Goal: Task Accomplishment & Management: Use online tool/utility

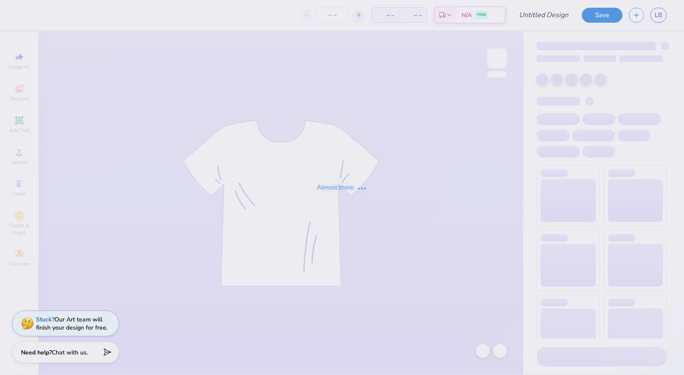
type input "3"
type input "75"
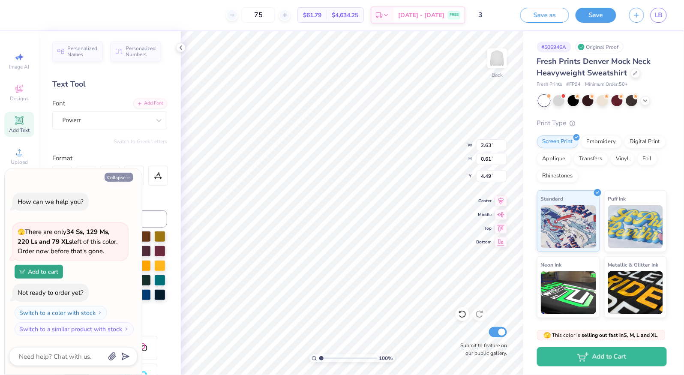
click at [117, 179] on button "Collapse" at bounding box center [119, 177] width 29 height 9
type textarea "x"
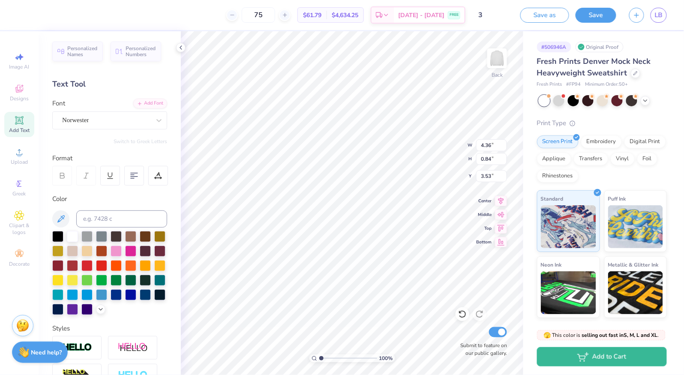
type input "4.36"
type input "0.84"
type input "3.53"
type input "2.63"
type input "0.61"
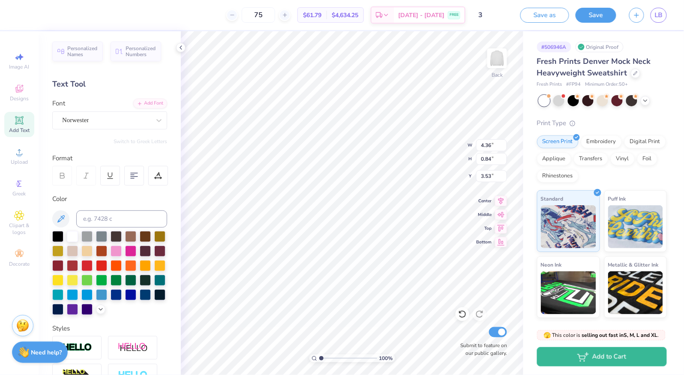
type input "4.49"
click at [111, 112] on div "Powerr" at bounding box center [109, 120] width 115 height 18
type input "nor"
type input "2.95"
type input "0.67"
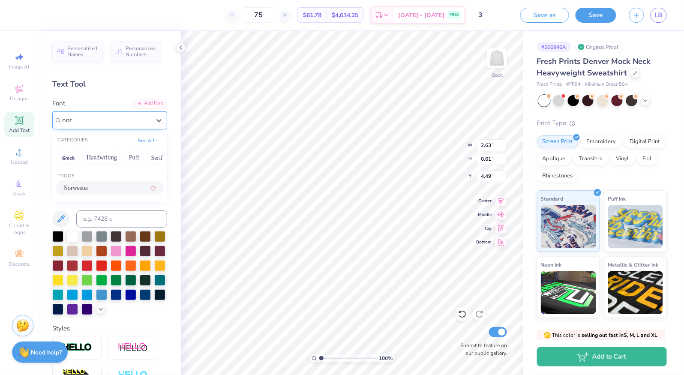
type input "4.46"
type input "4.37"
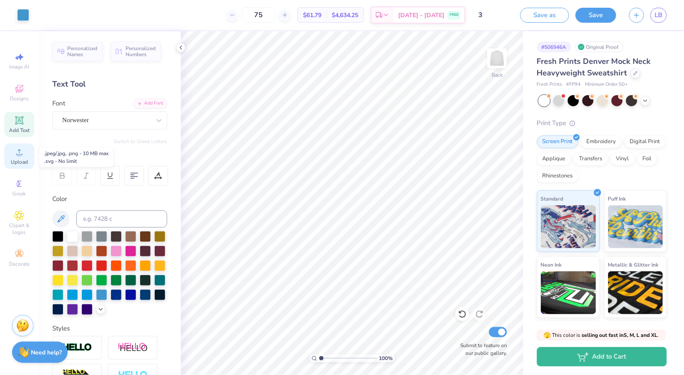
click at [18, 157] on icon at bounding box center [19, 152] width 10 height 10
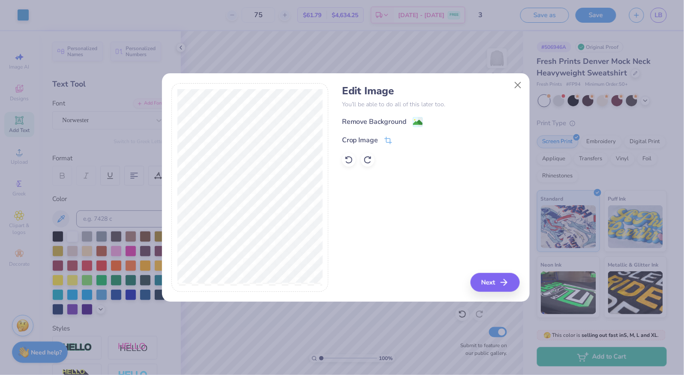
click at [387, 120] on div "Remove Background" at bounding box center [374, 122] width 65 height 10
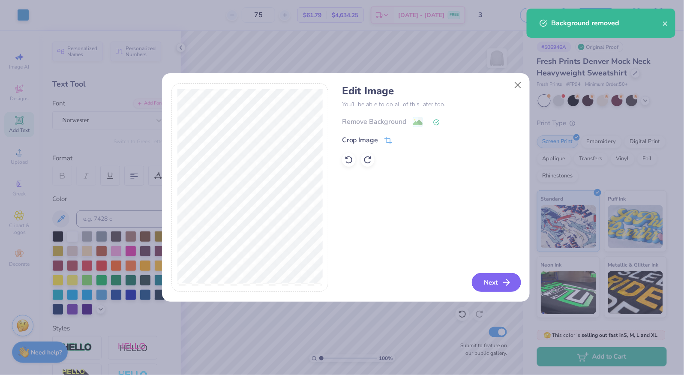
click at [511, 274] on button "Next" at bounding box center [496, 282] width 49 height 19
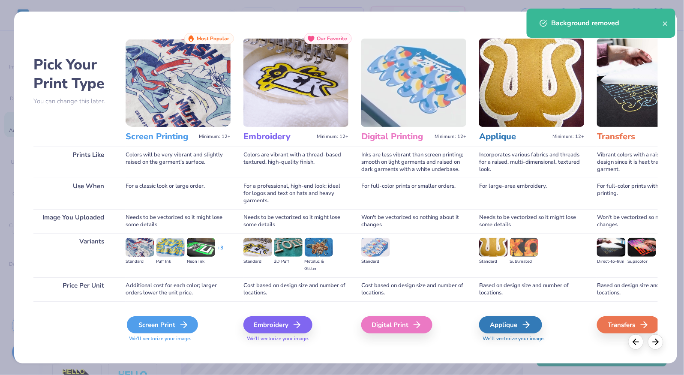
click at [150, 324] on div "Screen Print" at bounding box center [162, 324] width 71 height 17
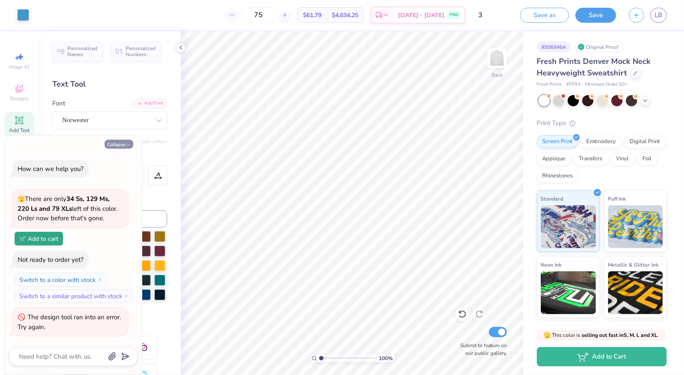
click at [125, 147] on button "Collapse" at bounding box center [119, 144] width 29 height 9
type textarea "x"
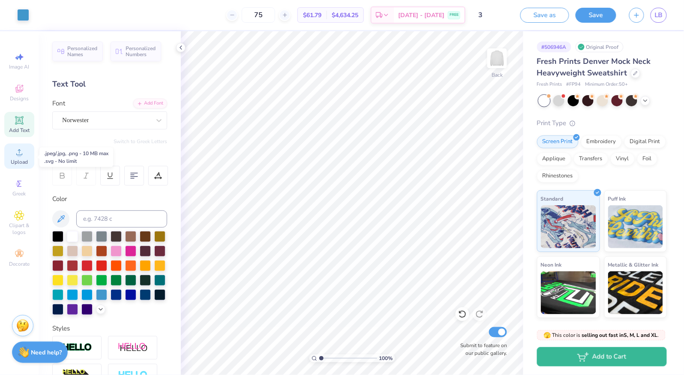
click at [22, 160] on span "Upload" at bounding box center [19, 162] width 17 height 7
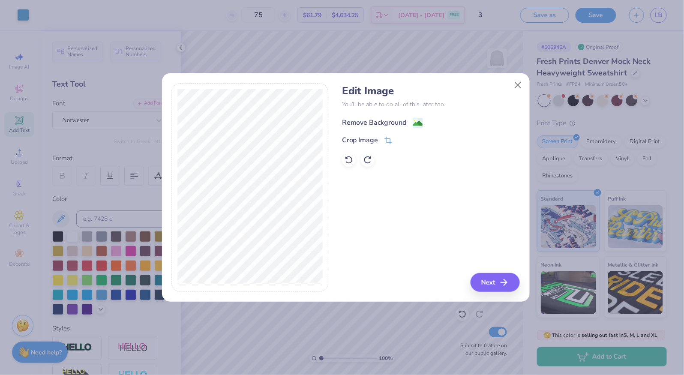
click at [395, 124] on div "Remove Background" at bounding box center [374, 122] width 65 height 10
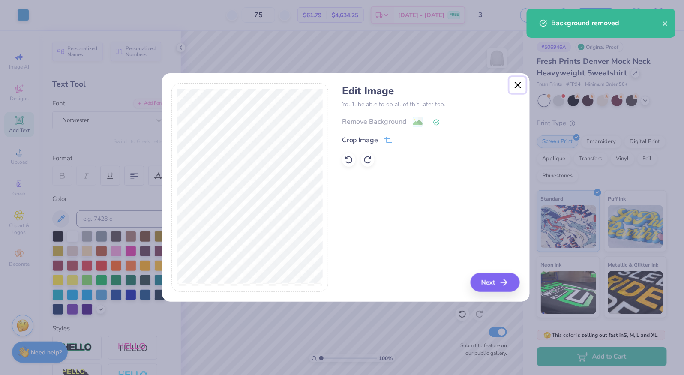
click at [516, 83] on button "Close" at bounding box center [518, 85] width 16 height 16
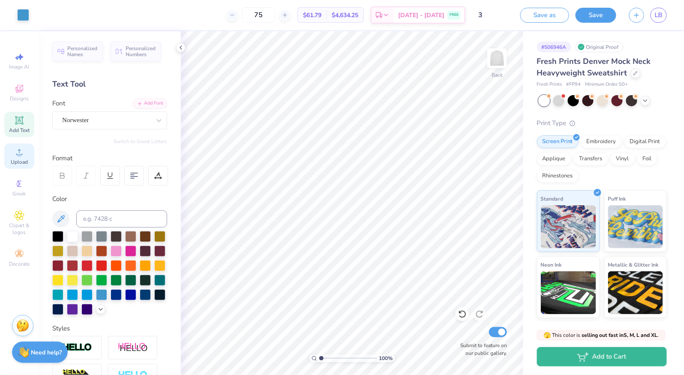
click at [21, 160] on span "Upload" at bounding box center [19, 162] width 17 height 7
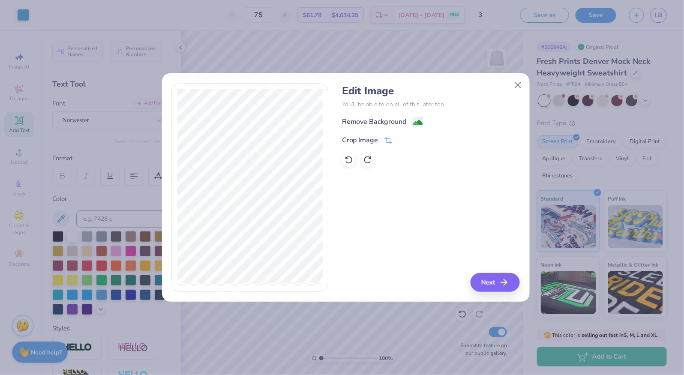
click at [384, 129] on div "Remove Background Crop Image" at bounding box center [431, 142] width 178 height 50
click at [399, 124] on div "Remove Background" at bounding box center [374, 122] width 65 height 10
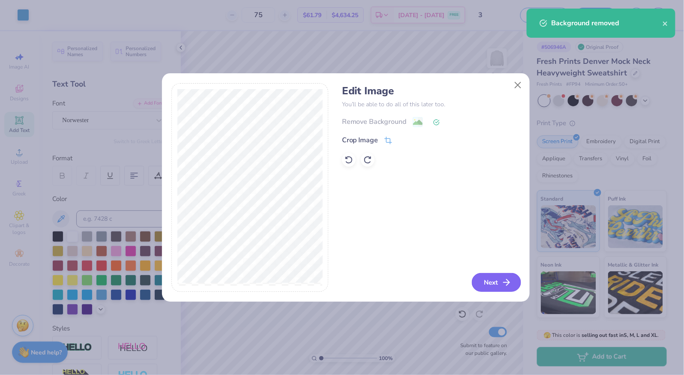
click at [494, 282] on button "Next" at bounding box center [496, 282] width 49 height 19
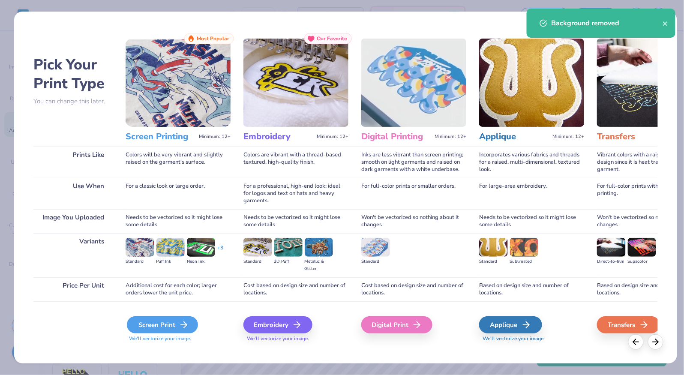
click at [175, 326] on div "Screen Print" at bounding box center [162, 324] width 71 height 17
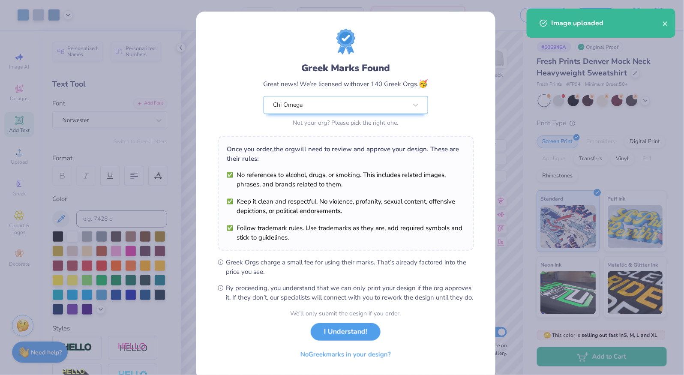
click at [346, 341] on button "I Understand!" at bounding box center [346, 332] width 70 height 18
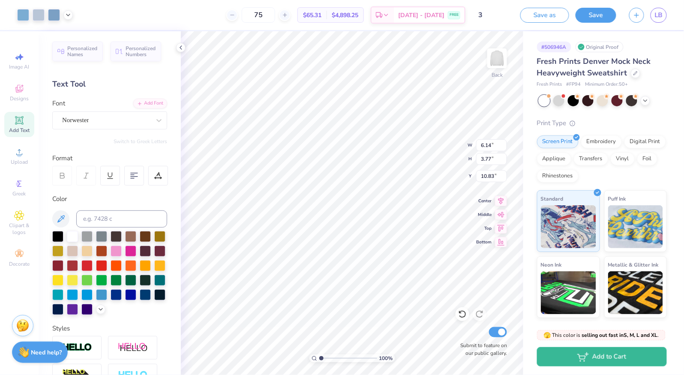
type input "6.14"
type input "3.77"
type input "11.19"
type input "4.36"
type input "0.84"
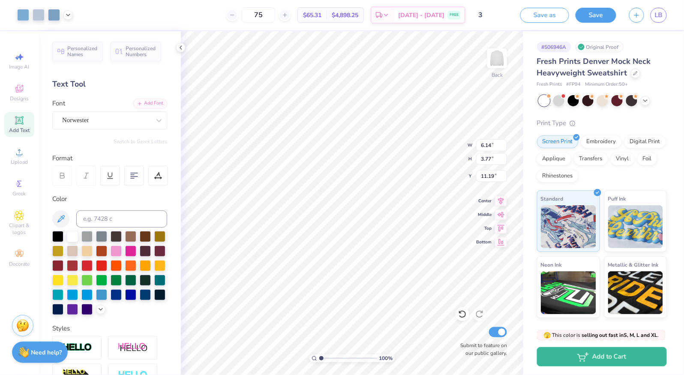
type input "3.53"
click at [61, 218] on icon at bounding box center [61, 219] width 10 height 10
click at [56, 217] on icon at bounding box center [61, 219] width 10 height 10
type input "14.27"
click at [15, 148] on icon at bounding box center [19, 152] width 10 height 10
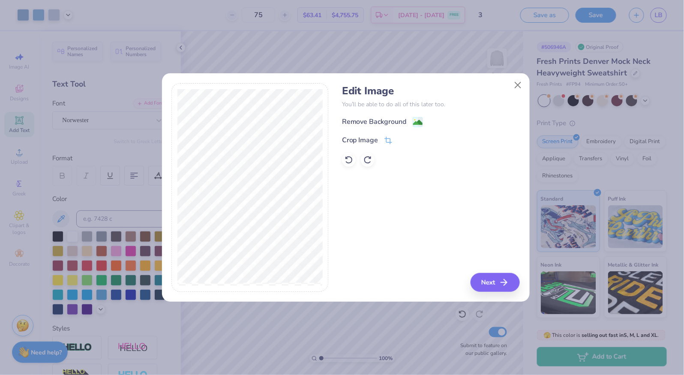
click at [367, 123] on div "Remove Background" at bounding box center [374, 122] width 65 height 10
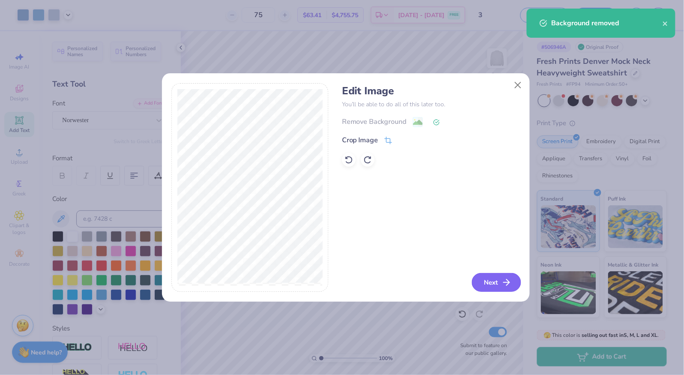
click at [499, 280] on button "Next" at bounding box center [496, 282] width 49 height 19
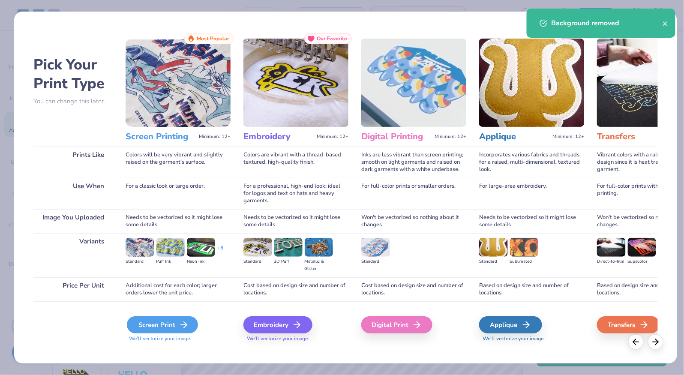
click at [152, 325] on div "Screen Print" at bounding box center [162, 324] width 71 height 17
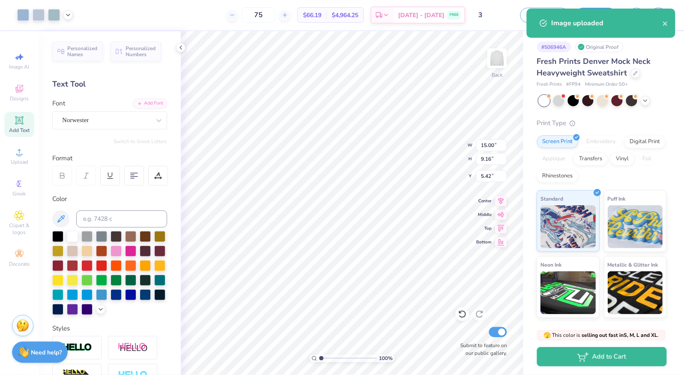
click at [75, 13] on div "Art colors 75 $66.19 Per Item $4,964.25 Total Est. Delivery [DATE] - [DATE] FRE…" at bounding box center [342, 15] width 684 height 30
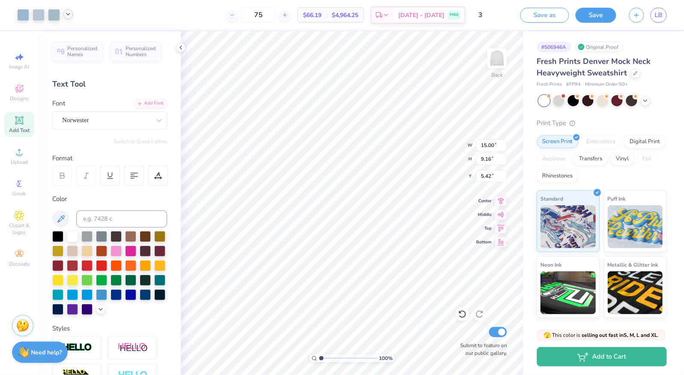
click at [68, 13] on icon at bounding box center [68, 14] width 7 height 7
click at [69, 36] on div at bounding box center [68, 36] width 12 height 12
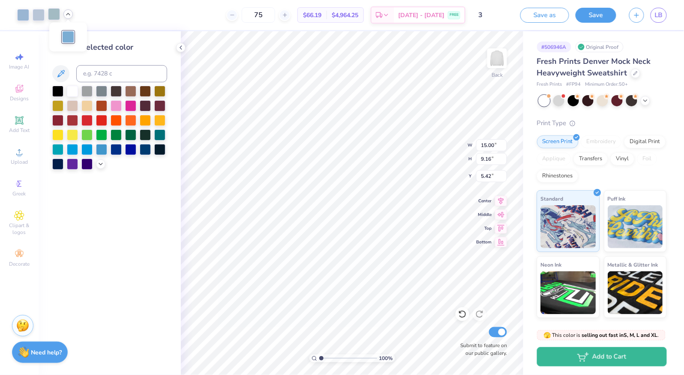
click at [51, 16] on div at bounding box center [54, 14] width 12 height 12
click at [69, 39] on div at bounding box center [68, 36] width 12 height 12
click at [38, 13] on div at bounding box center [39, 14] width 12 height 12
click at [66, 39] on div at bounding box center [68, 36] width 12 height 12
click at [30, 17] on div at bounding box center [45, 15] width 56 height 12
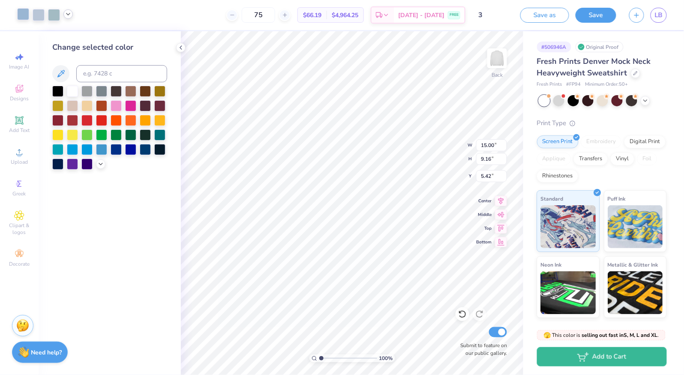
click at [26, 16] on div at bounding box center [23, 14] width 12 height 12
click at [66, 14] on icon at bounding box center [68, 14] width 7 height 7
click at [65, 39] on div at bounding box center [68, 36] width 12 height 12
click at [37, 12] on div at bounding box center [39, 14] width 12 height 12
click at [99, 119] on div at bounding box center [101, 119] width 11 height 11
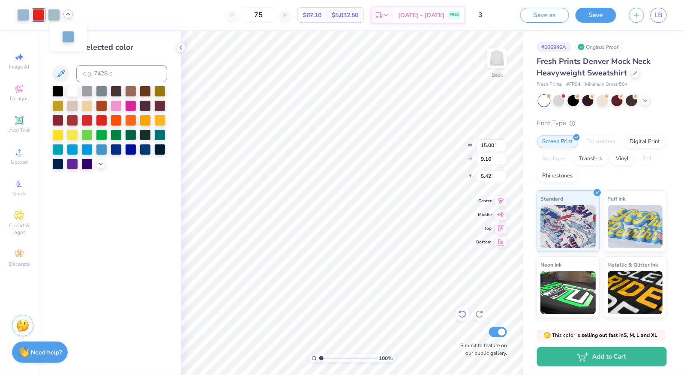
click at [461, 318] on icon at bounding box center [462, 314] width 9 height 9
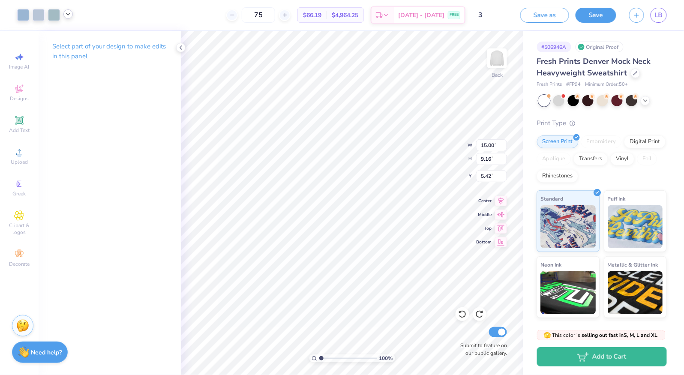
click at [24, 23] on div "Art colors" at bounding box center [36, 15] width 73 height 30
click at [22, 15] on div at bounding box center [23, 14] width 12 height 12
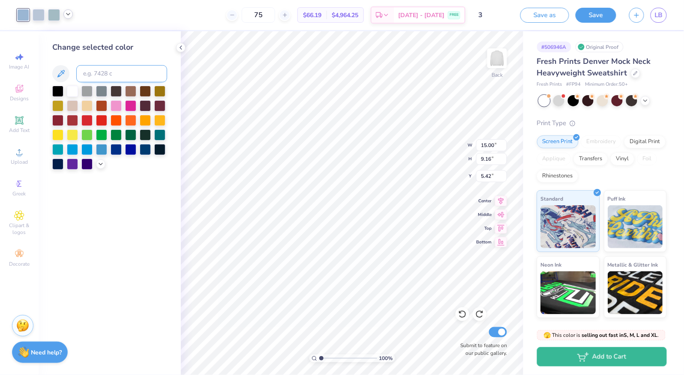
click at [103, 74] on input at bounding box center [121, 73] width 91 height 17
type input "524"
click at [457, 316] on div at bounding box center [463, 314] width 14 height 14
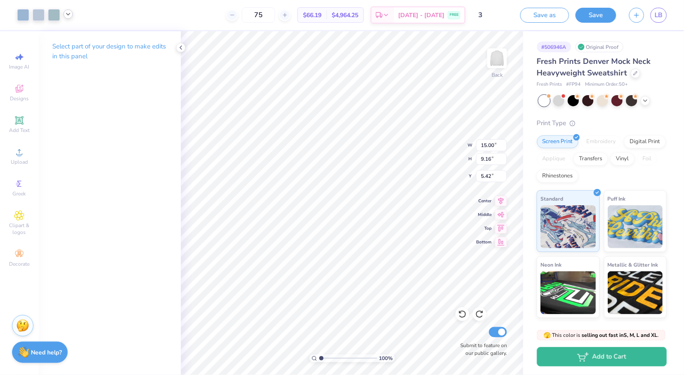
click at [67, 14] on polyline at bounding box center [67, 14] width 3 height 2
click at [21, 17] on div at bounding box center [23, 14] width 12 height 12
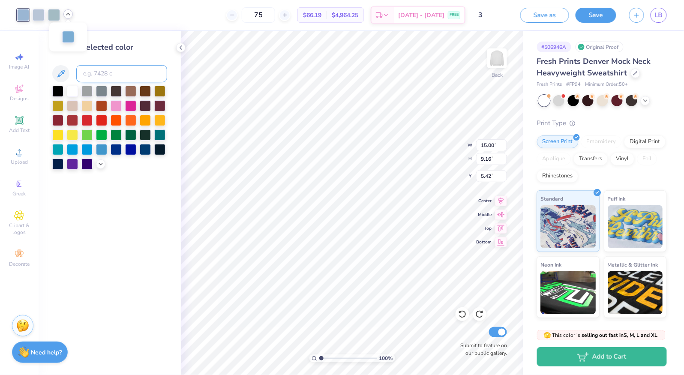
click at [102, 69] on input at bounding box center [121, 73] width 91 height 17
type input "542"
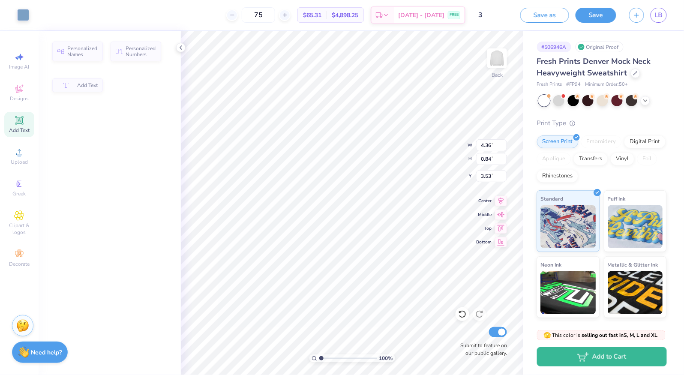
type input "4.36"
type input "0.84"
type input "3.53"
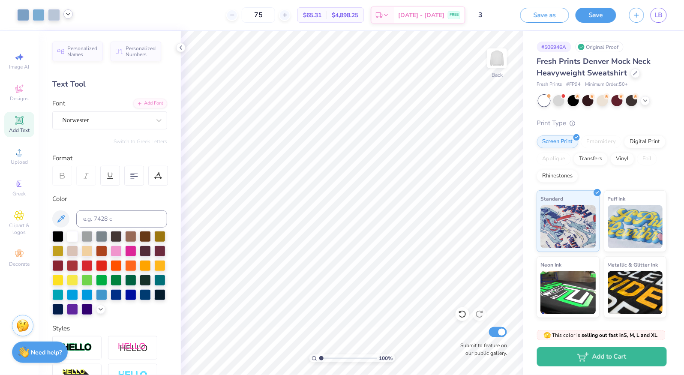
click at [67, 15] on icon at bounding box center [68, 14] width 7 height 7
type input "5.43"
click at [68, 12] on icon at bounding box center [68, 14] width 7 height 7
click at [69, 38] on div at bounding box center [68, 36] width 12 height 12
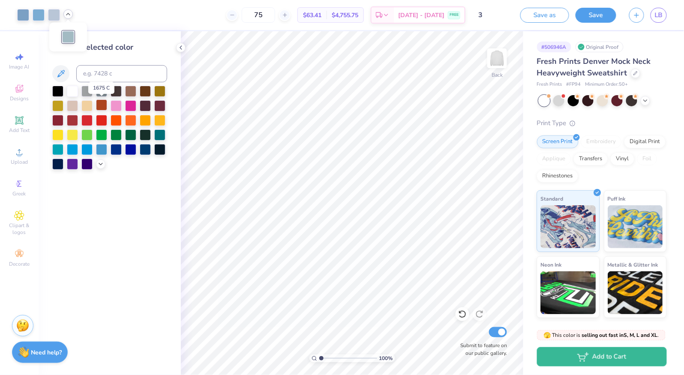
click at [105, 103] on div at bounding box center [101, 104] width 11 height 11
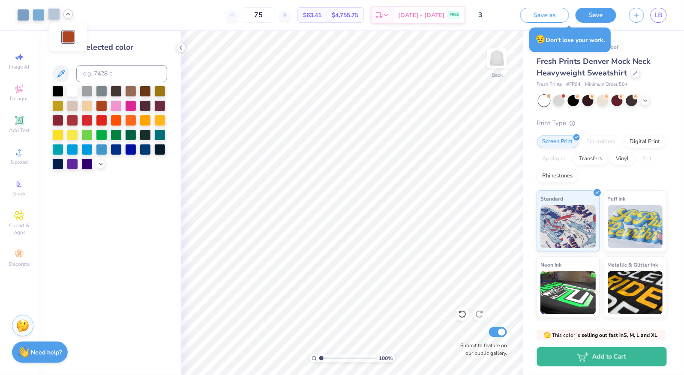
click at [55, 15] on div at bounding box center [54, 14] width 12 height 12
click at [92, 77] on input at bounding box center [121, 73] width 91 height 17
type input "536"
click at [463, 318] on icon at bounding box center [462, 314] width 9 height 9
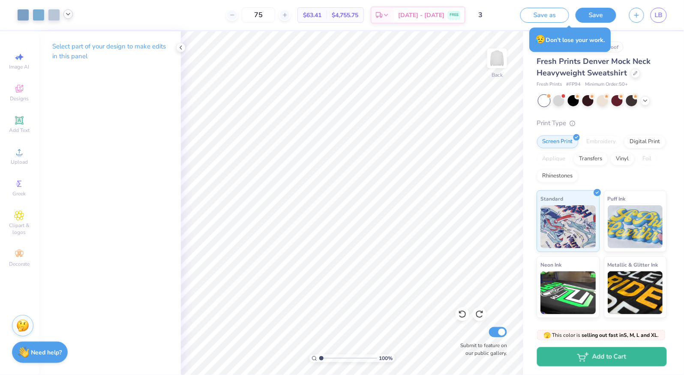
click at [70, 11] on div at bounding box center [67, 13] width 9 height 9
click at [66, 34] on div at bounding box center [68, 36] width 12 height 12
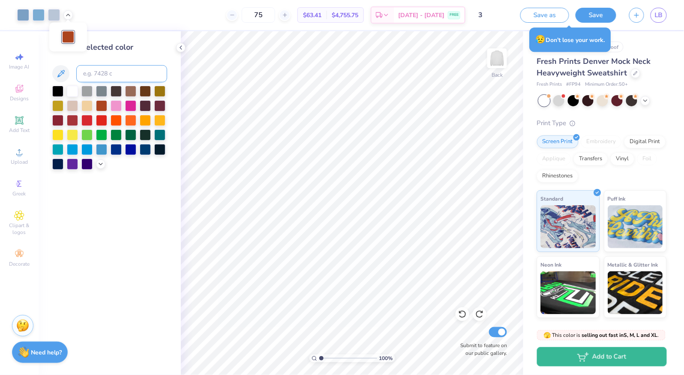
click at [99, 75] on input at bounding box center [121, 73] width 91 height 17
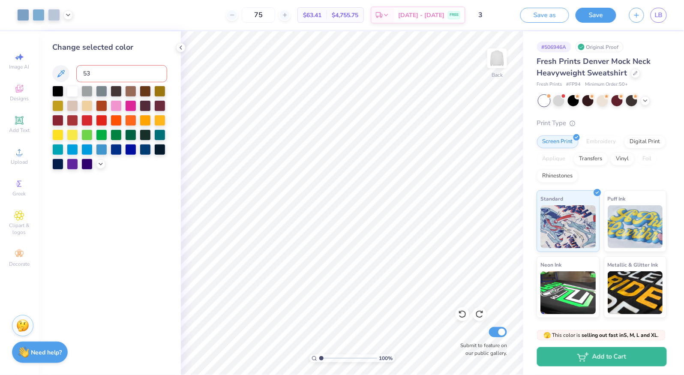
type input "537"
click at [39, 12] on div at bounding box center [39, 14] width 12 height 12
click at [20, 13] on div at bounding box center [23, 14] width 12 height 12
click at [38, 14] on div at bounding box center [39, 14] width 12 height 12
click at [88, 94] on div at bounding box center [86, 90] width 11 height 11
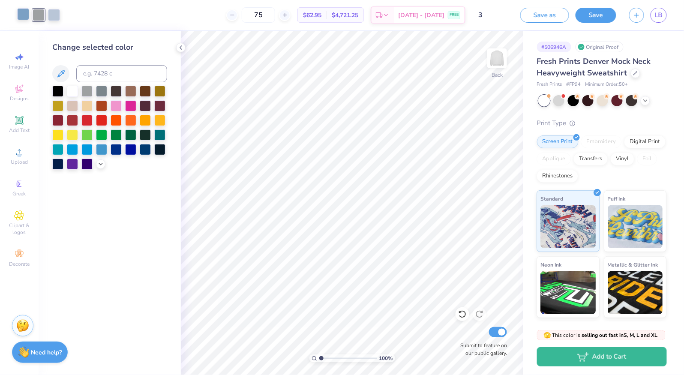
click at [24, 16] on div at bounding box center [23, 14] width 12 height 12
click at [97, 72] on input at bounding box center [121, 73] width 91 height 17
type input "645"
click at [38, 16] on div at bounding box center [39, 14] width 12 height 12
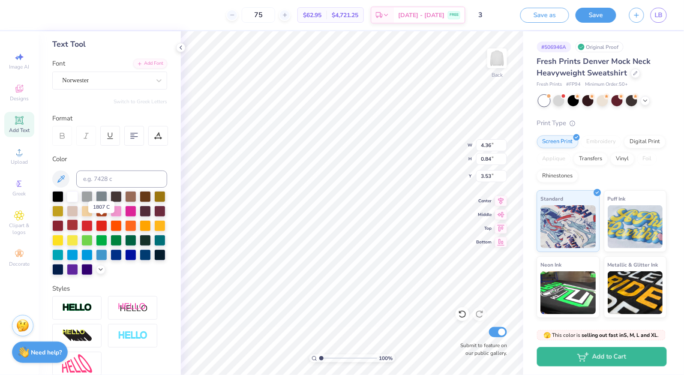
scroll to position [45, 0]
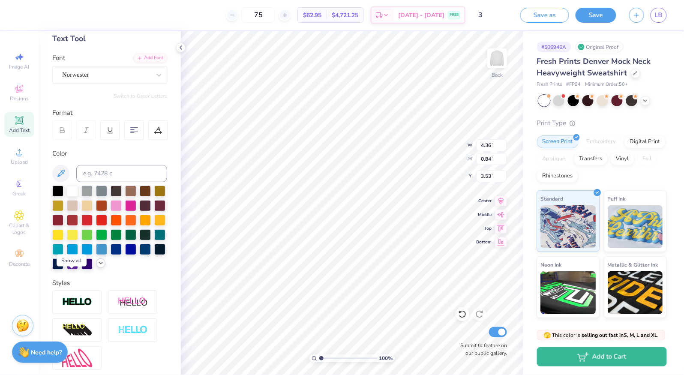
click at [97, 267] on icon at bounding box center [100, 263] width 7 height 7
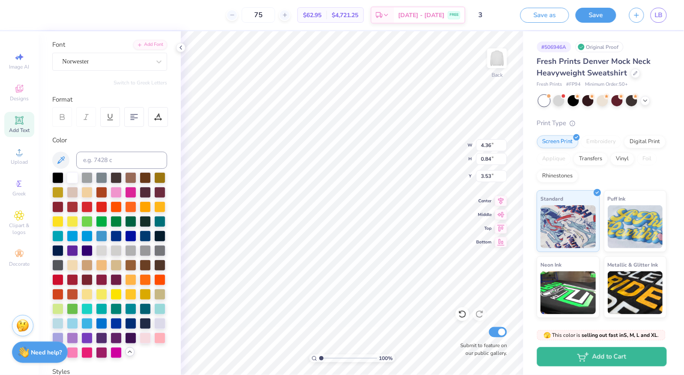
scroll to position [61, 0]
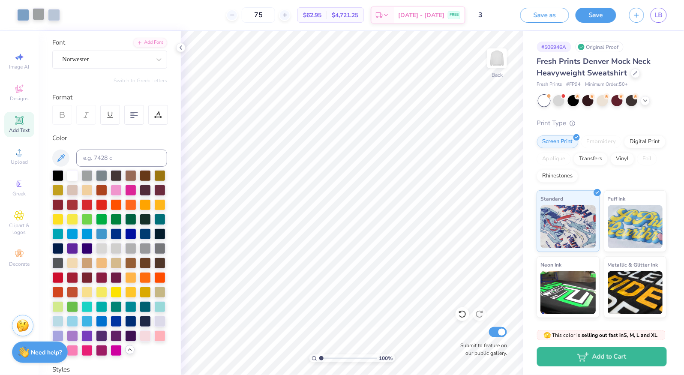
click at [37, 10] on div at bounding box center [39, 14] width 12 height 12
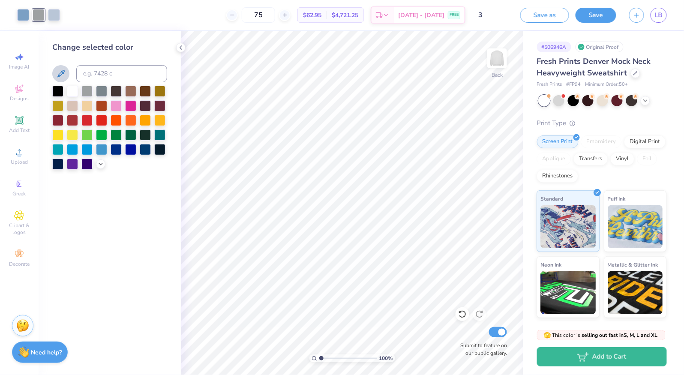
click at [61, 68] on button at bounding box center [60, 73] width 17 height 17
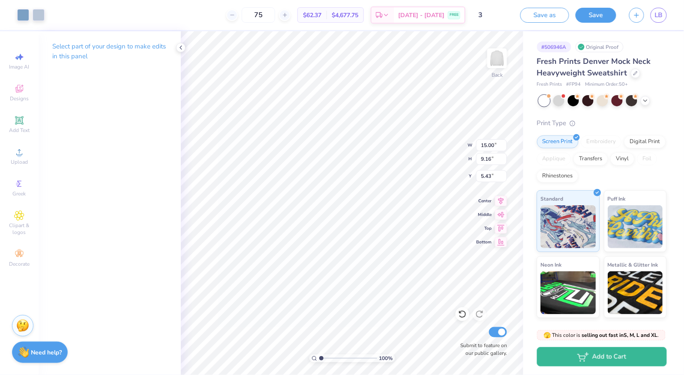
type input "6.25"
type input "3.82"
type input "14.82"
type input "13.38"
click at [18, 159] on div "Upload" at bounding box center [19, 156] width 30 height 25
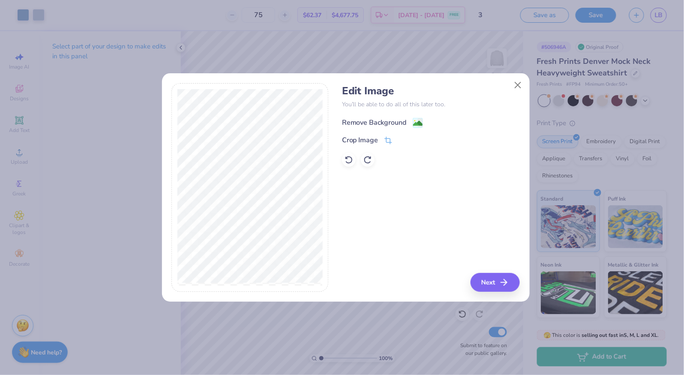
click at [396, 126] on div "Remove Background" at bounding box center [374, 122] width 65 height 10
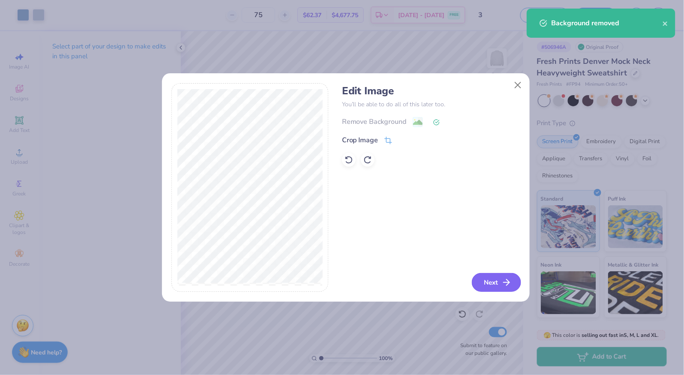
click at [499, 282] on button "Next" at bounding box center [496, 282] width 49 height 19
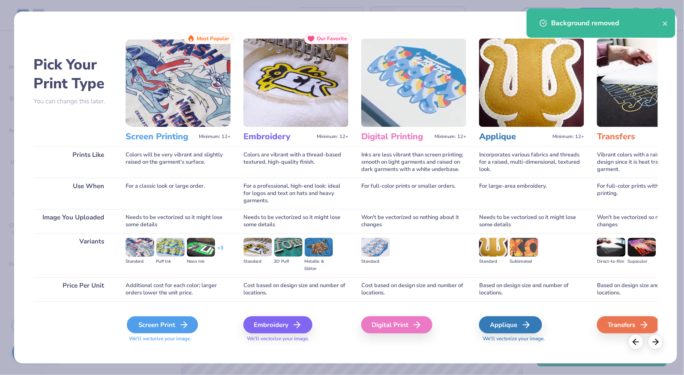
click at [190, 320] on div "Screen Print" at bounding box center [162, 324] width 71 height 17
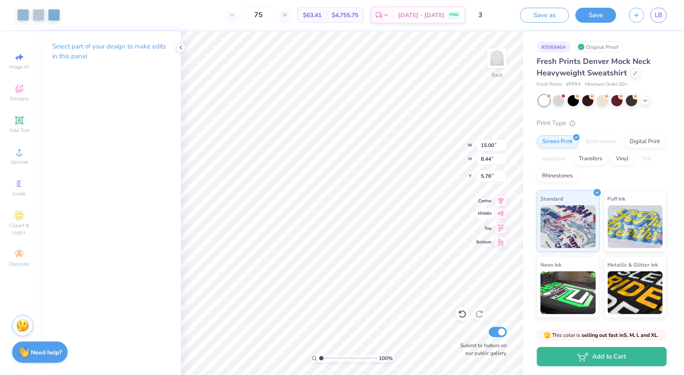
type input "4.81"
click at [21, 159] on div "Upload" at bounding box center [19, 156] width 30 height 25
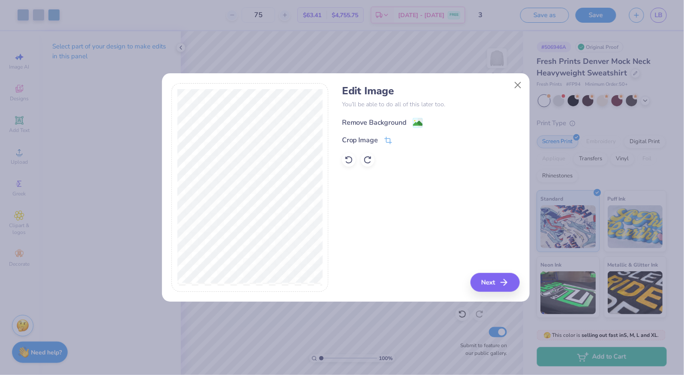
click at [376, 122] on div "Remove Background" at bounding box center [374, 122] width 65 height 10
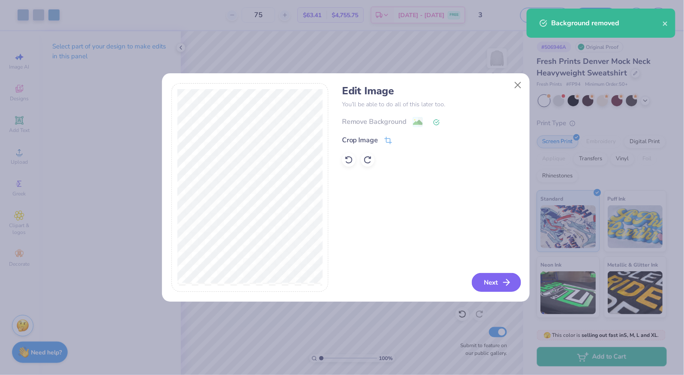
click at [499, 282] on button "Next" at bounding box center [496, 282] width 49 height 19
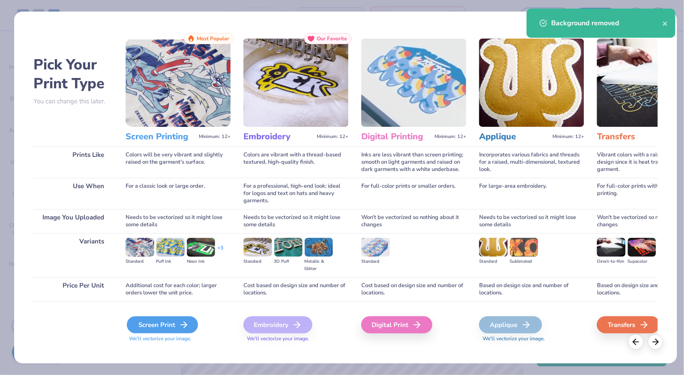
click at [174, 326] on div "Screen Print" at bounding box center [162, 324] width 71 height 17
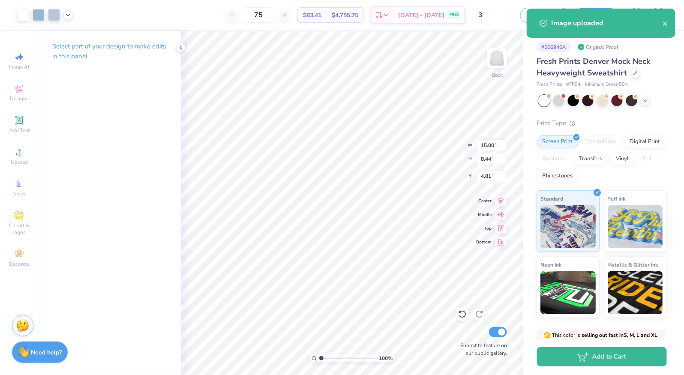
type input "9.41"
type input "5.29"
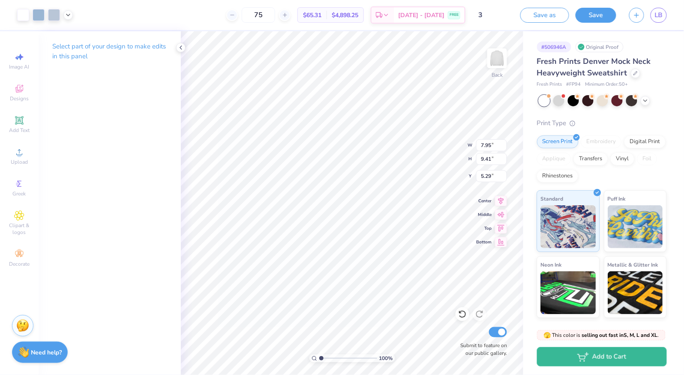
type input "7.95"
type input "4.99"
type input "1.03"
type input "15.00"
type input "8.44"
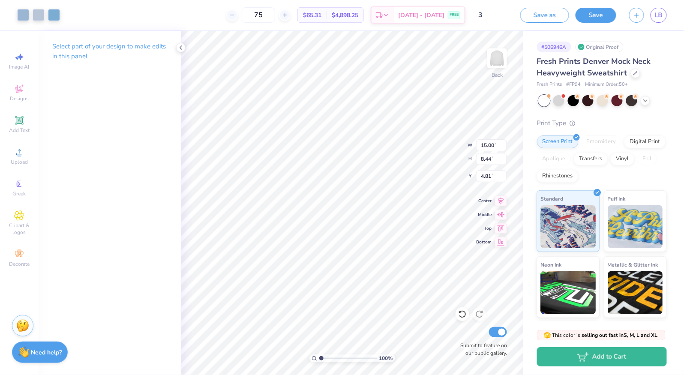
type input "4.98"
type input "5.58"
type input "12.04"
type input "7.56"
click at [68, 14] on icon at bounding box center [68, 14] width 7 height 7
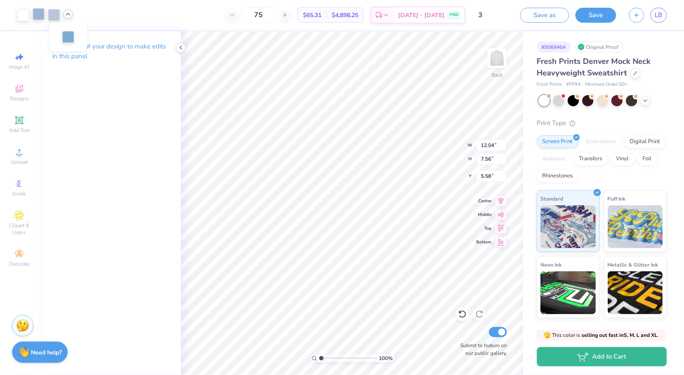
click at [41, 12] on div at bounding box center [39, 14] width 12 height 12
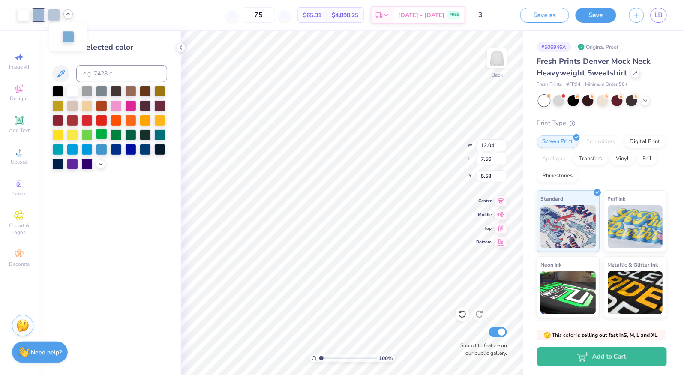
click at [103, 137] on div at bounding box center [101, 134] width 11 height 11
click at [56, 12] on div at bounding box center [54, 14] width 12 height 12
click at [119, 111] on div at bounding box center [116, 104] width 11 height 11
click at [462, 315] on icon at bounding box center [462, 314] width 9 height 9
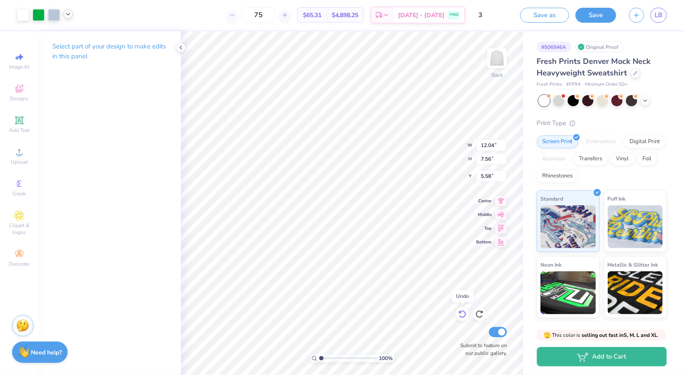
click at [462, 314] on icon at bounding box center [462, 314] width 9 height 9
click at [36, 16] on div at bounding box center [39, 14] width 12 height 12
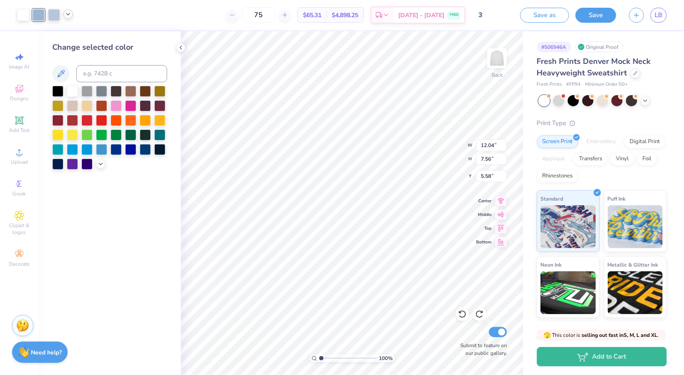
click at [67, 15] on icon at bounding box center [68, 14] width 7 height 7
click at [41, 12] on div at bounding box center [39, 15] width 12 height 12
click at [105, 73] on input at bounding box center [121, 73] width 91 height 17
type input "542"
click at [55, 10] on div at bounding box center [54, 14] width 12 height 12
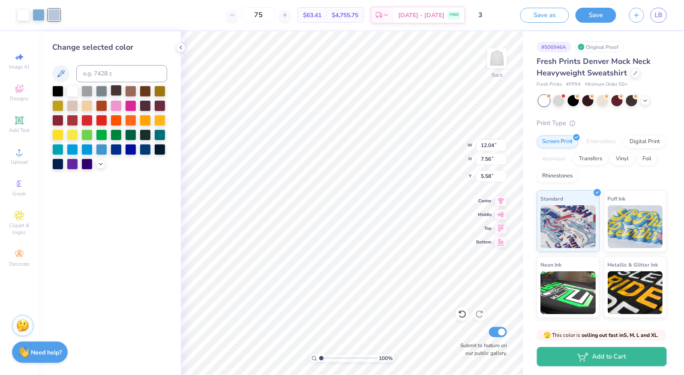
type input "1.34"
type input "3.58"
type input "13.51"
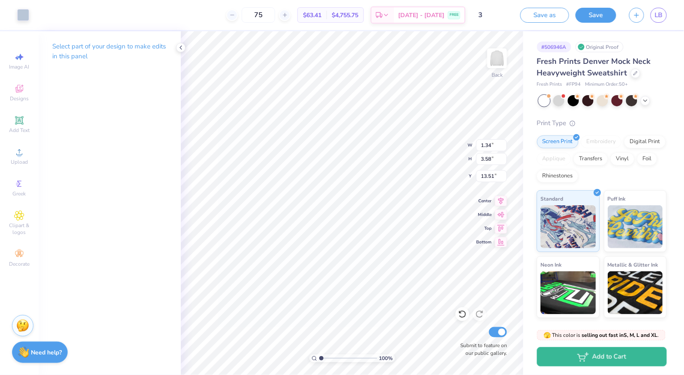
type input "3.14"
type input "3.60"
type input "13.49"
click at [459, 318] on icon at bounding box center [462, 314] width 9 height 9
type input "1.09"
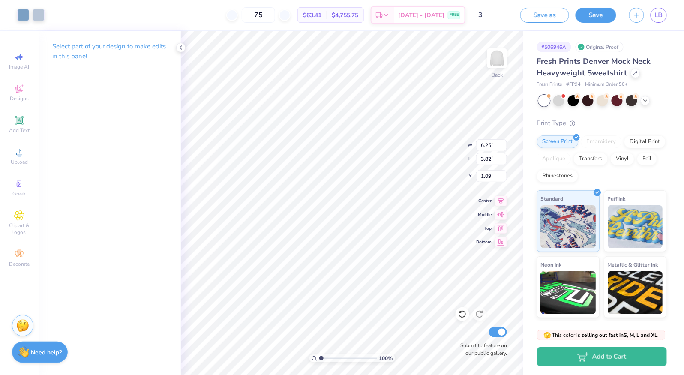
type input "12.04"
type input "7.56"
type input "11.94"
type input "6.55"
type input "4.11"
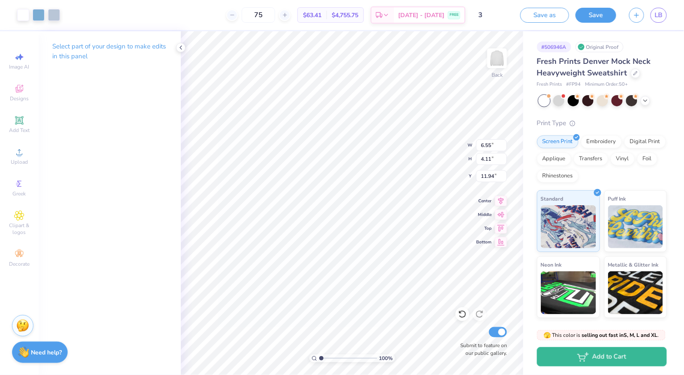
type input "14.59"
type input "5.67"
type input "3.56"
type input "15.10"
click at [461, 315] on icon at bounding box center [462, 314] width 9 height 9
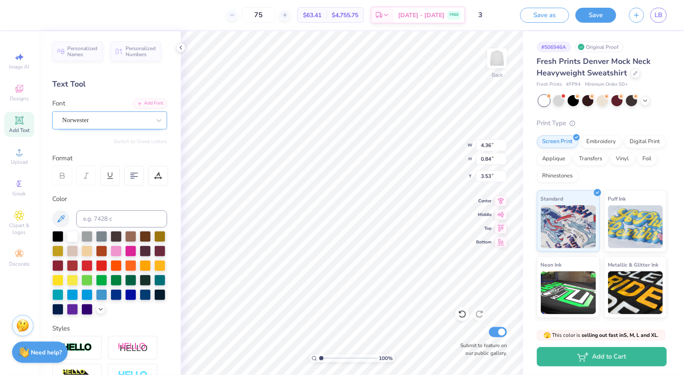
click at [85, 121] on div "Norwester" at bounding box center [106, 120] width 90 height 13
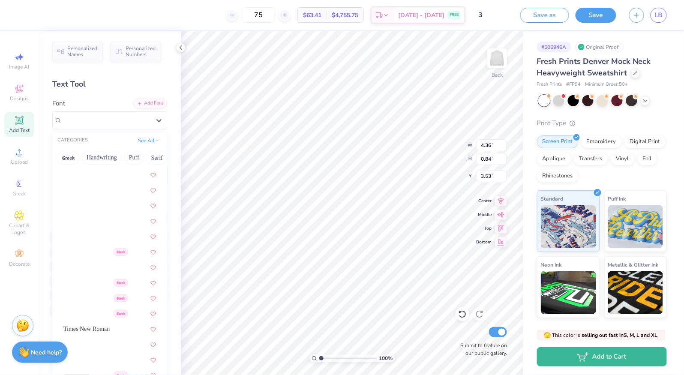
scroll to position [4576, 0]
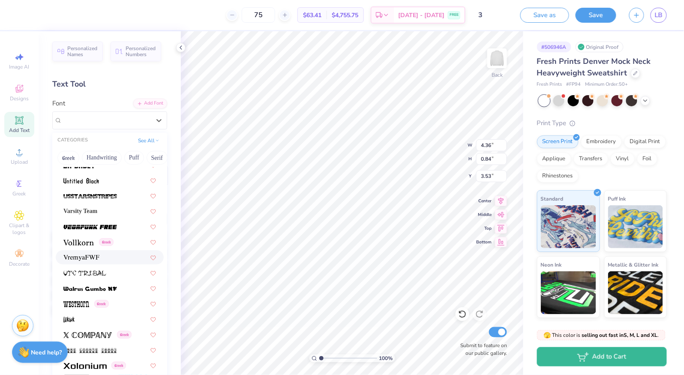
click at [82, 259] on span at bounding box center [81, 257] width 36 height 9
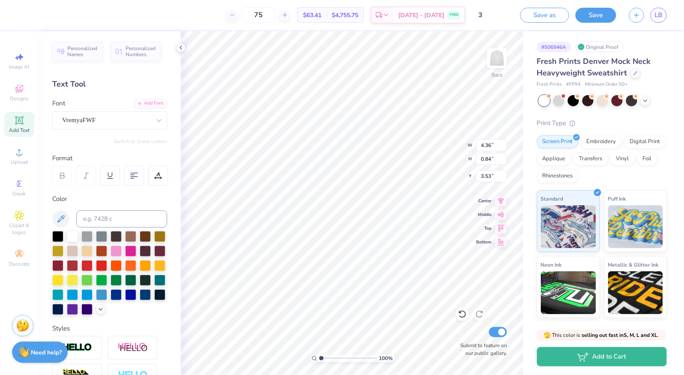
type input "4.81"
type input "0.93"
type input "3.48"
click at [65, 175] on icon at bounding box center [62, 176] width 8 height 8
click at [115, 117] on div "VremyaFWF" at bounding box center [106, 120] width 90 height 13
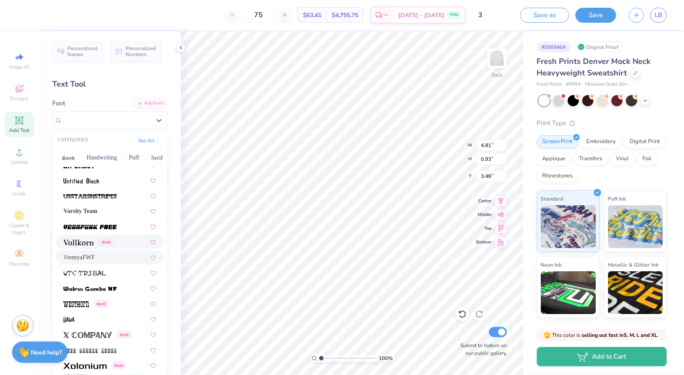
click at [83, 242] on img at bounding box center [78, 243] width 30 height 6
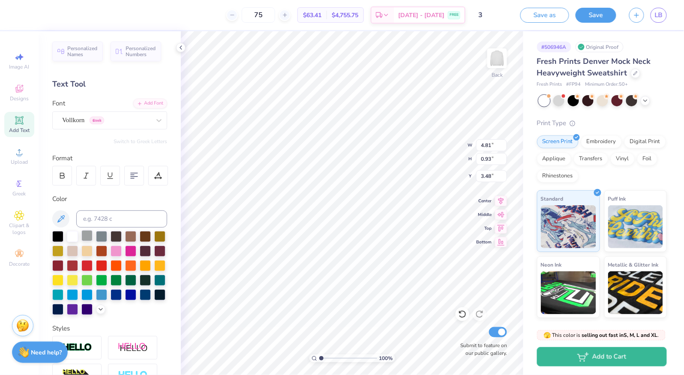
type input "5.04"
type input "1.02"
type input "3.44"
click at [59, 180] on div at bounding box center [62, 176] width 20 height 20
type input "5.37"
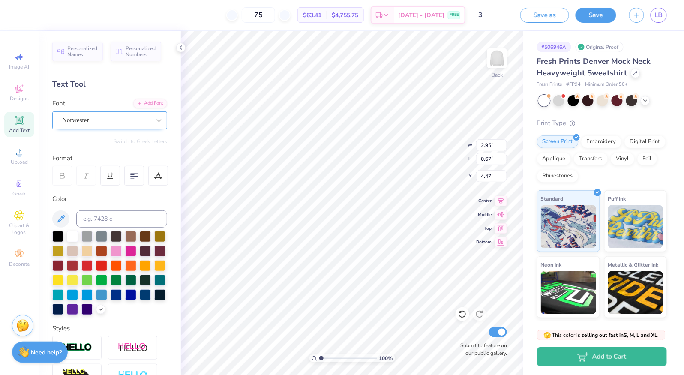
click at [93, 117] on div "Norwester" at bounding box center [106, 120] width 90 height 13
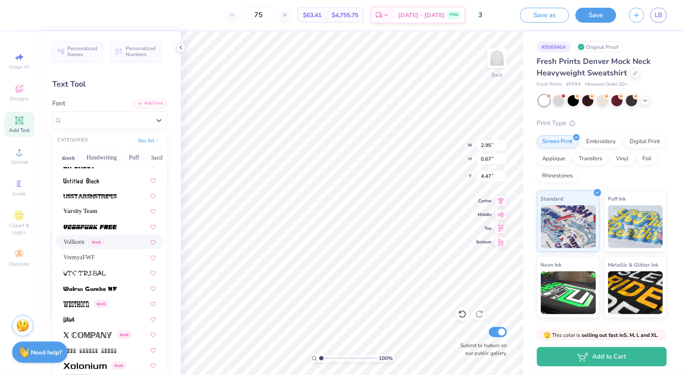
click at [79, 244] on span "Vollkorn" at bounding box center [73, 242] width 21 height 9
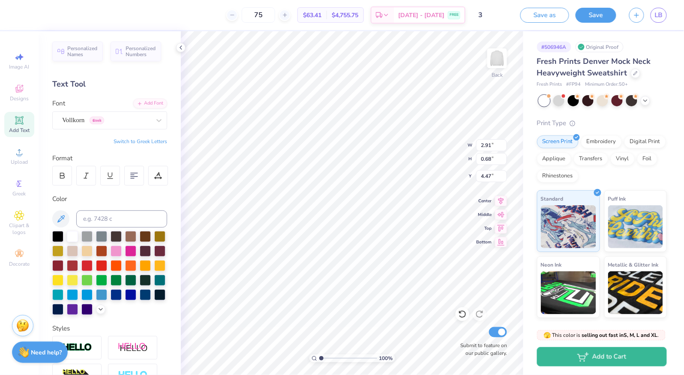
type input "2.91"
type input "0.68"
click at [64, 174] on icon at bounding box center [62, 176] width 8 height 8
type input "3.11"
type input "3.00"
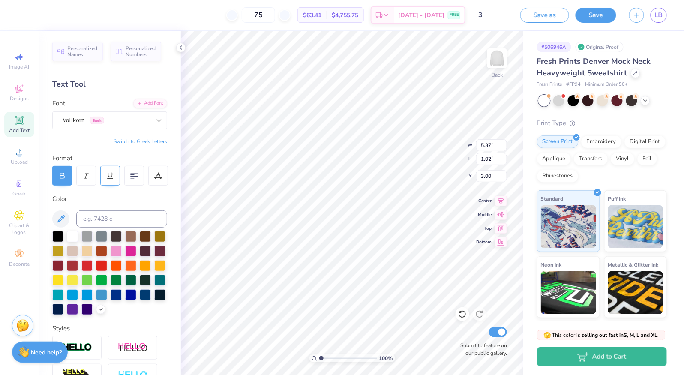
type input "3.11"
type input "0.68"
type input "4.02"
click at [98, 114] on div at bounding box center [106, 120] width 88 height 12
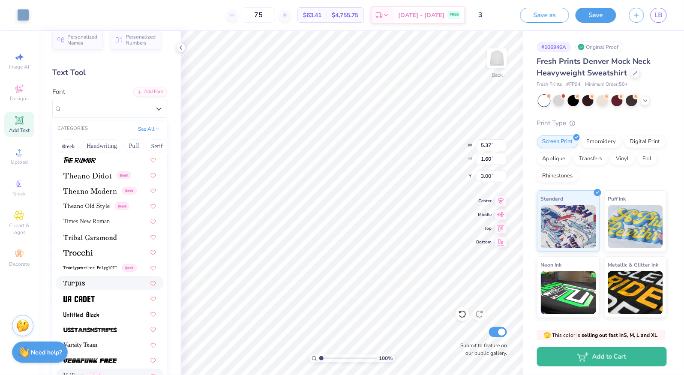
scroll to position [4430, 0]
click at [86, 253] on img at bounding box center [78, 254] width 30 height 6
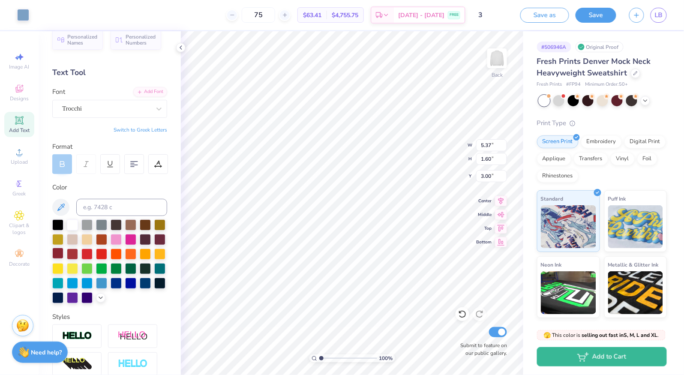
type input "5.53"
type input "1.63"
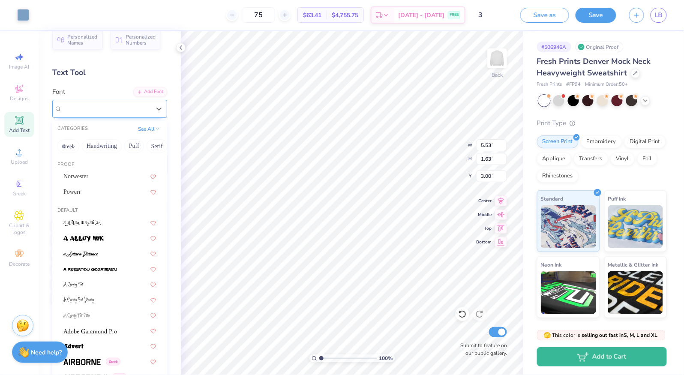
click at [102, 104] on div "Trocchi" at bounding box center [106, 108] width 90 height 13
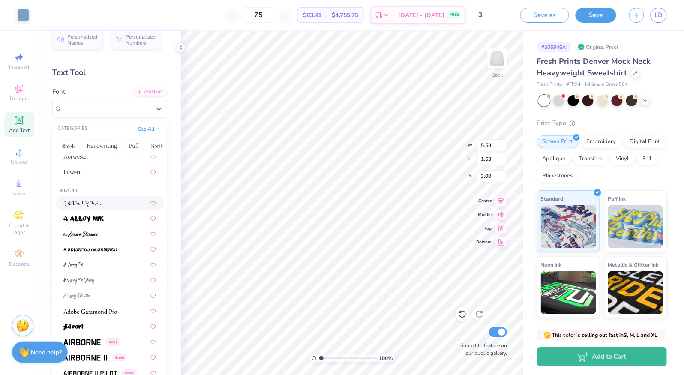
scroll to position [0, 0]
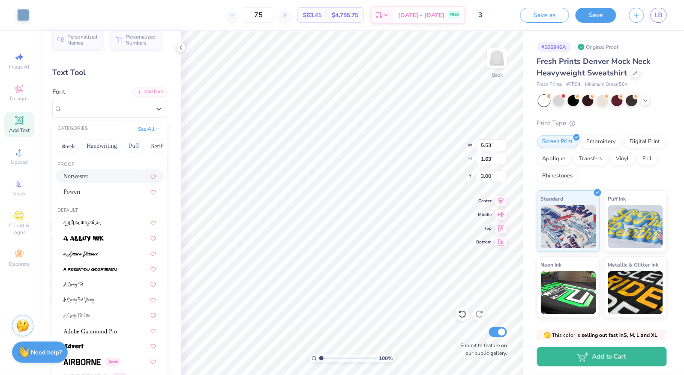
click at [85, 172] on span "Norwester" at bounding box center [75, 176] width 25 height 9
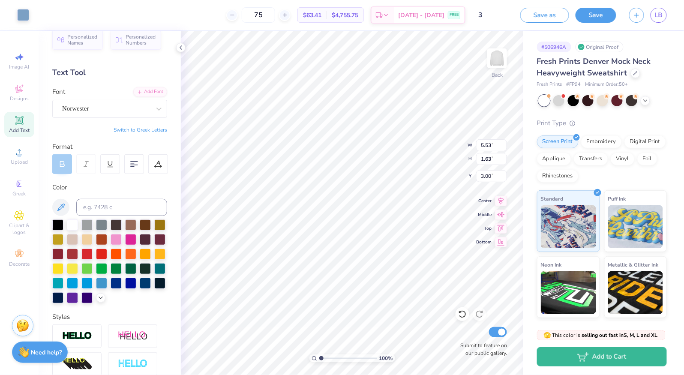
type input "5.37"
type input "1.59"
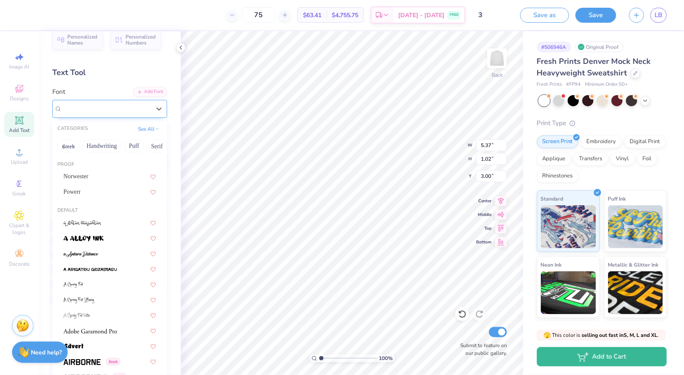
click at [111, 111] on div "Vollkorn Greek" at bounding box center [106, 108] width 90 height 13
click at [97, 180] on div "Norwester" at bounding box center [109, 176] width 93 height 9
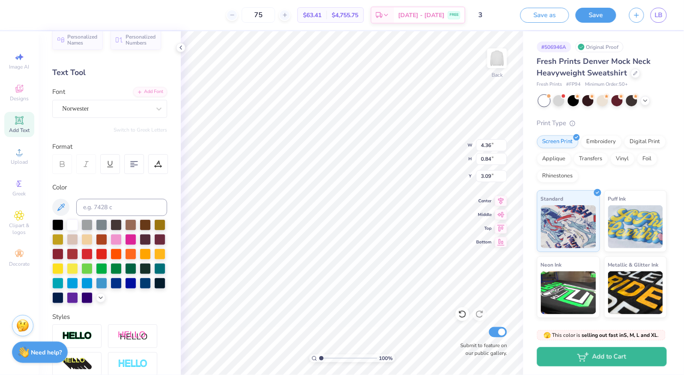
type input "4.36"
type input "0.84"
type input "3.09"
type input "3.00"
type input "2.22"
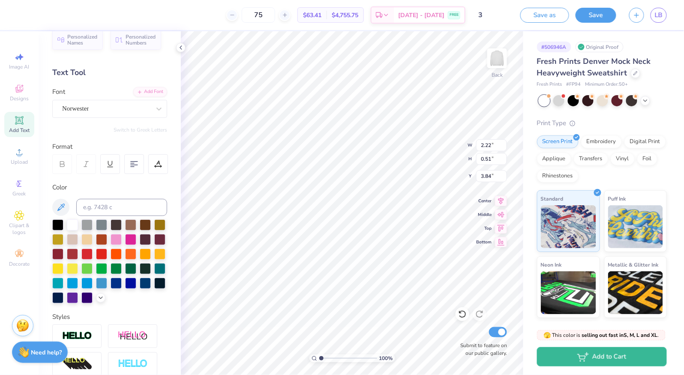
type input "0.51"
type input "4.08"
type input "6.38"
type input "4.00"
type input "13.87"
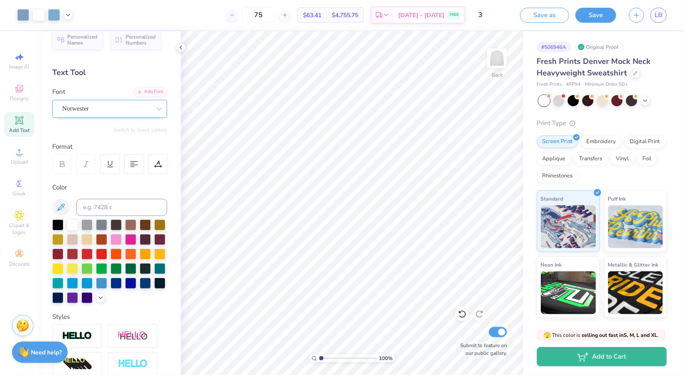
click at [114, 109] on div "Norwester" at bounding box center [106, 108] width 90 height 13
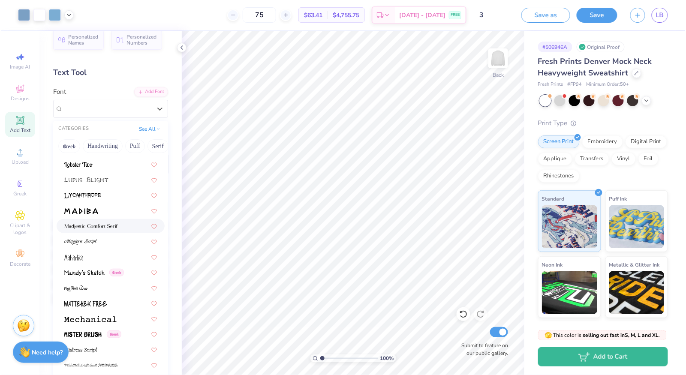
scroll to position [2999, 0]
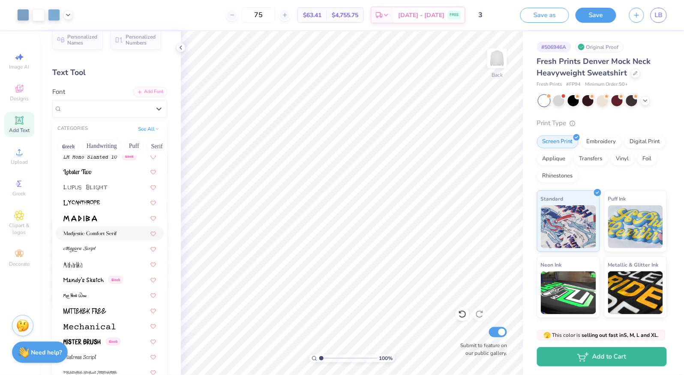
click at [99, 232] on img at bounding box center [90, 234] width 54 height 6
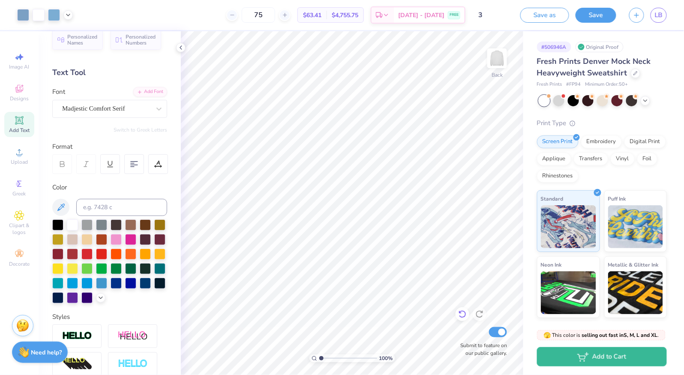
click at [463, 318] on icon at bounding box center [462, 314] width 9 height 9
click at [16, 152] on icon at bounding box center [19, 152] width 10 height 10
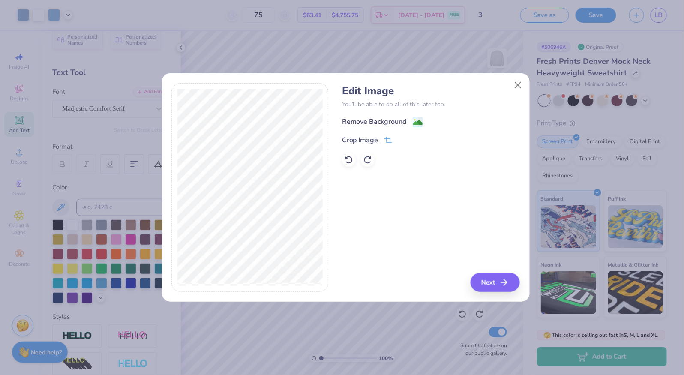
click at [352, 117] on div "Remove Background" at bounding box center [382, 122] width 81 height 11
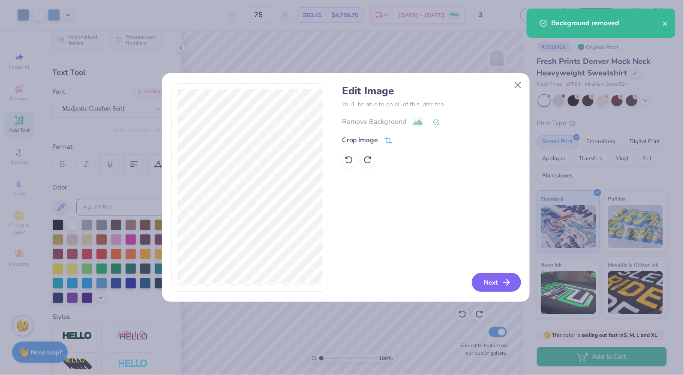
click at [504, 280] on icon "button" at bounding box center [507, 282] width 10 height 10
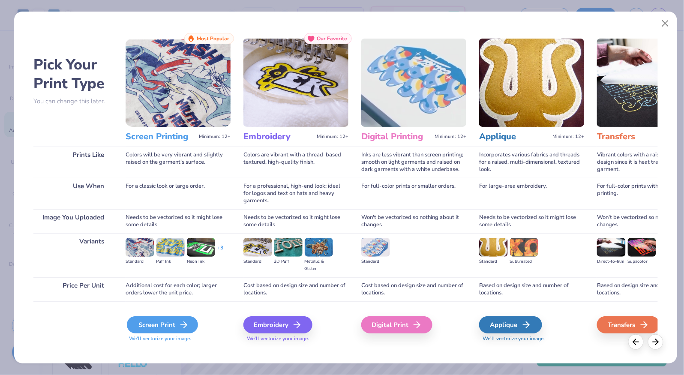
click at [160, 325] on div "Screen Print" at bounding box center [162, 324] width 71 height 17
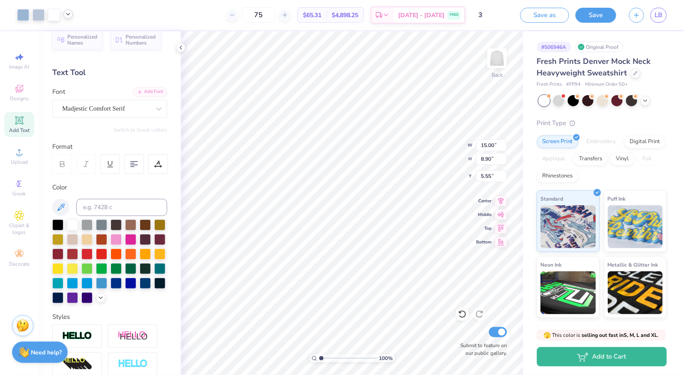
click at [69, 14] on icon at bounding box center [68, 14] width 7 height 7
click at [68, 39] on div at bounding box center [68, 36] width 12 height 12
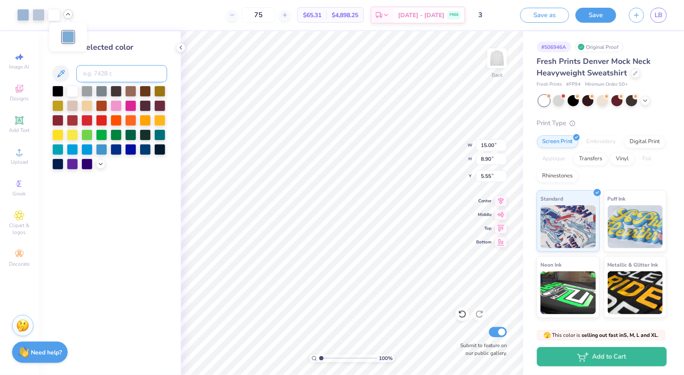
click at [111, 74] on input at bounding box center [121, 73] width 91 height 17
type input "644"
type input "6.38"
type input "4.00"
type input "13.87"
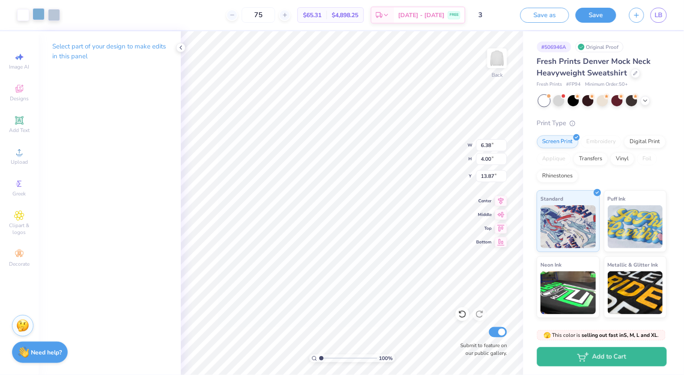
click at [33, 8] on div at bounding box center [39, 14] width 12 height 12
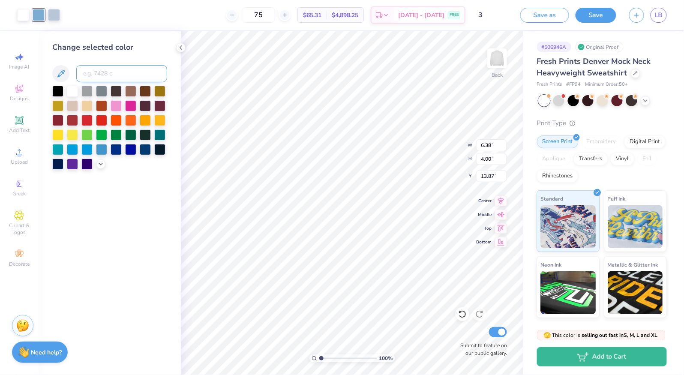
click at [97, 78] on input at bounding box center [121, 73] width 91 height 17
type input "644"
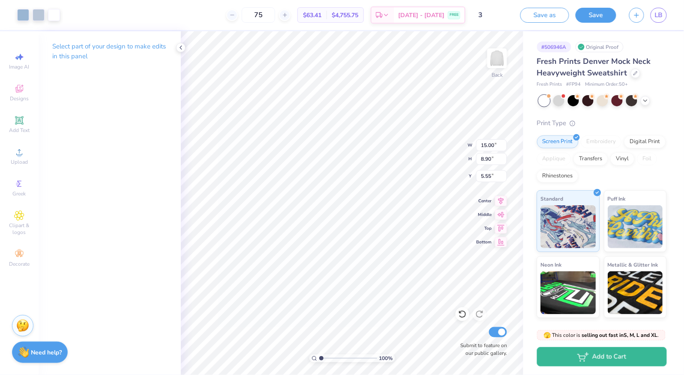
type input "5.95"
type input "3.53"
type input "10.34"
type input "5.95"
type input "3.53"
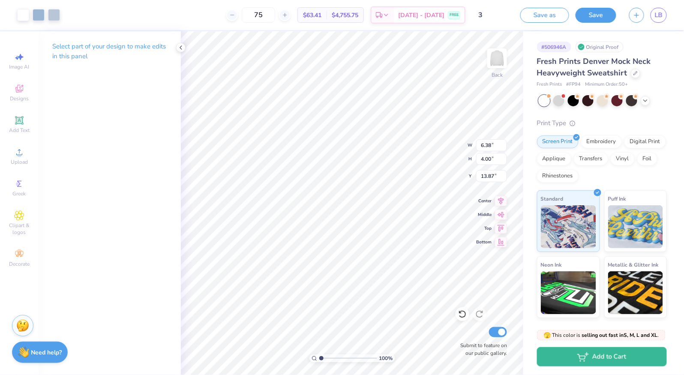
type input "10.34"
type input "6.38"
type input "4.00"
type input "13.87"
type input "5.95"
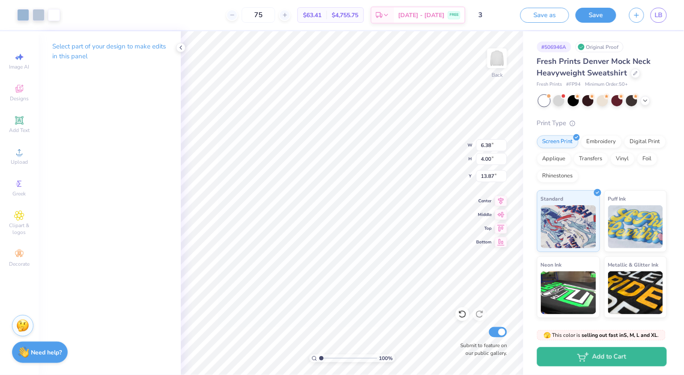
type input "3.53"
type input "14.40"
click at [463, 319] on div at bounding box center [463, 314] width 14 height 14
type input "8.55"
click at [66, 15] on icon at bounding box center [68, 14] width 7 height 7
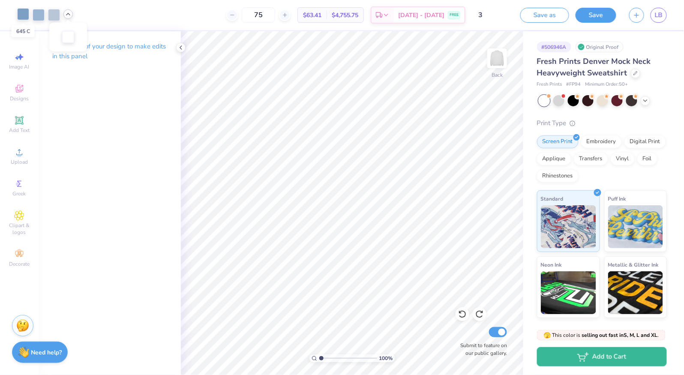
click at [23, 12] on div at bounding box center [23, 14] width 12 height 12
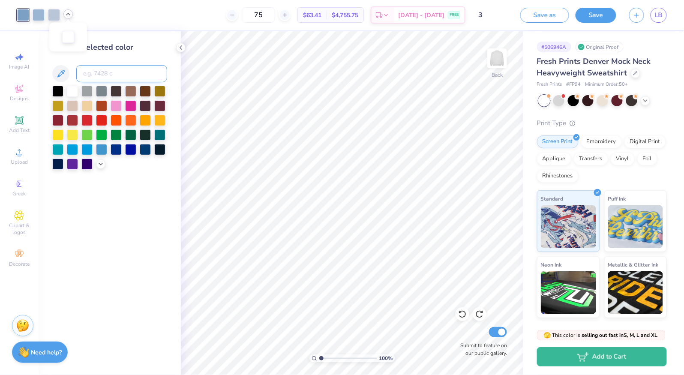
click at [98, 72] on input at bounding box center [121, 73] width 91 height 17
type input "644"
click at [182, 48] on icon at bounding box center [180, 47] width 7 height 7
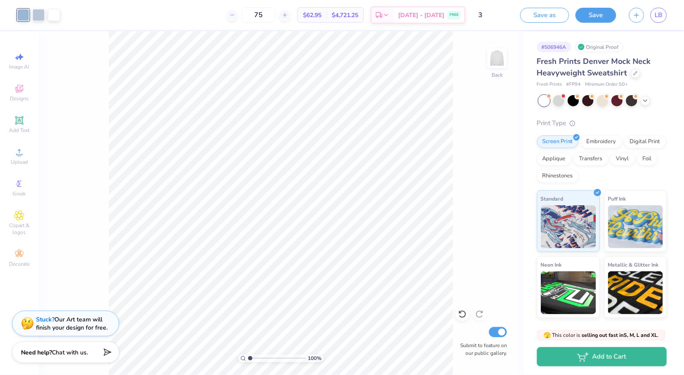
click at [24, 18] on div at bounding box center [23, 15] width 12 height 12
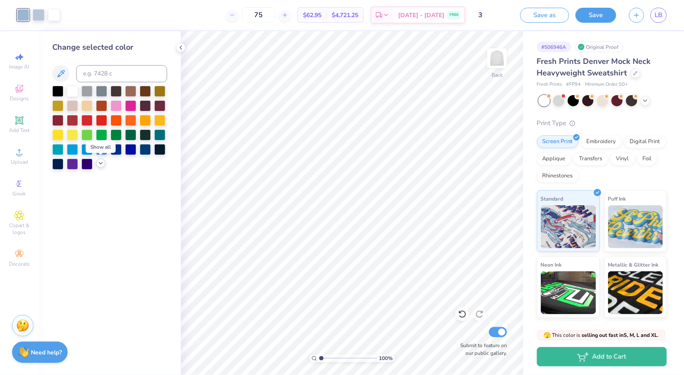
click at [102, 166] on icon at bounding box center [100, 163] width 7 height 7
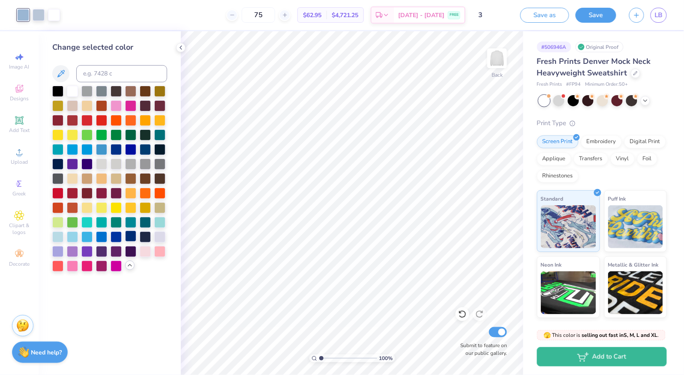
click at [130, 238] on div at bounding box center [130, 236] width 11 height 11
click at [34, 14] on div at bounding box center [39, 14] width 12 height 12
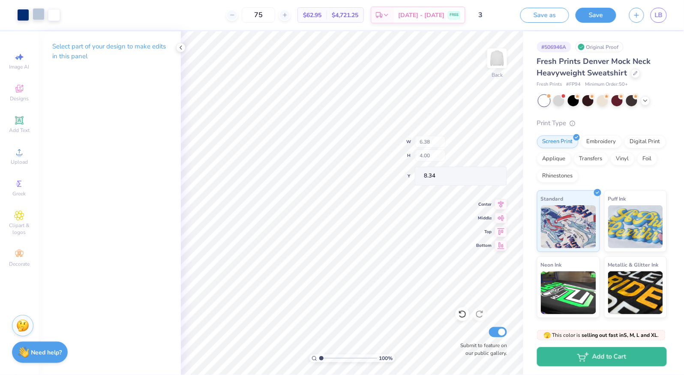
type input "1.00"
click at [482, 331] on div "100 % Back Submit to feature on our public gallery." at bounding box center [352, 203] width 343 height 344
type input "5.25"
type input "14.50"
type input "0.70"
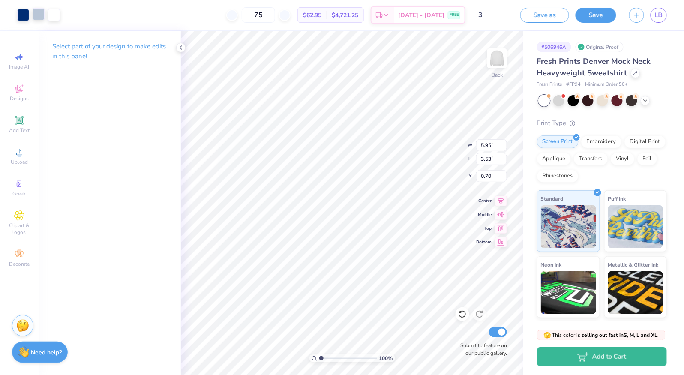
type input "13.57"
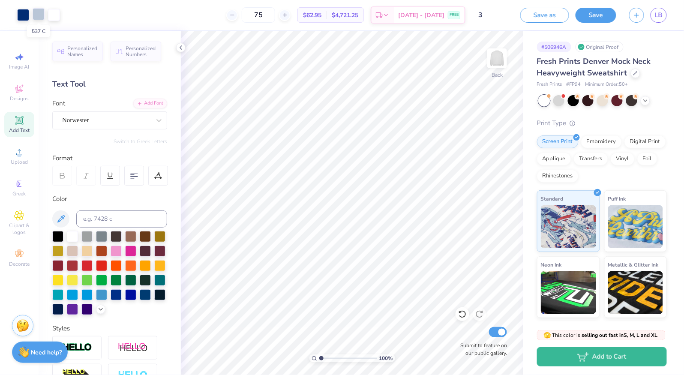
click at [39, 10] on div at bounding box center [39, 14] width 12 height 12
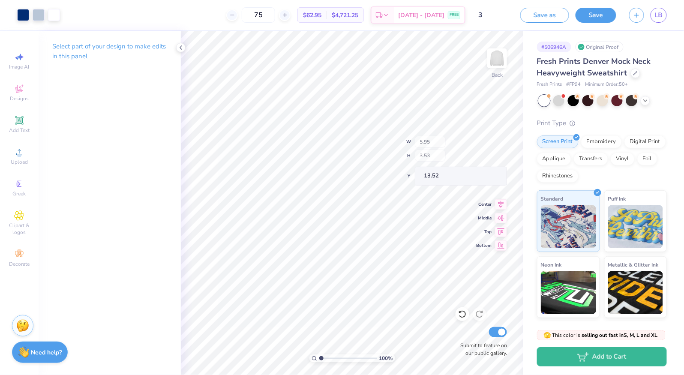
type input "13.52"
click at [605, 18] on button "Save" at bounding box center [596, 15] width 41 height 15
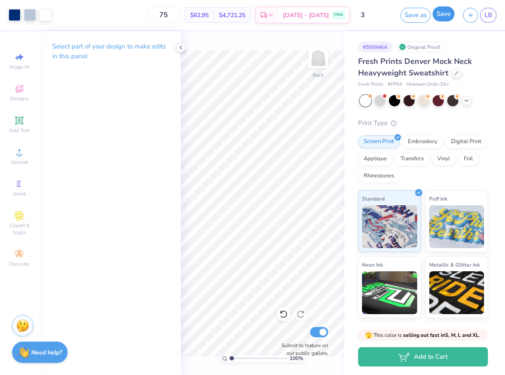
click at [444, 16] on button "Save" at bounding box center [444, 13] width 22 height 15
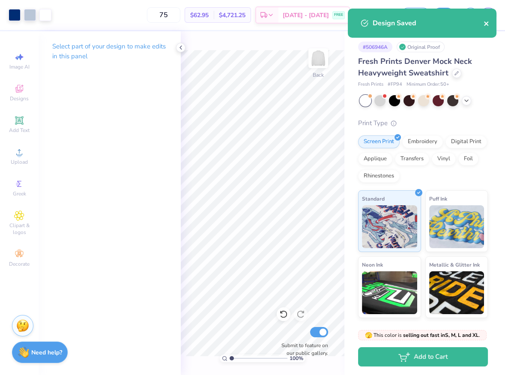
click at [484, 27] on icon "close" at bounding box center [487, 23] width 6 height 7
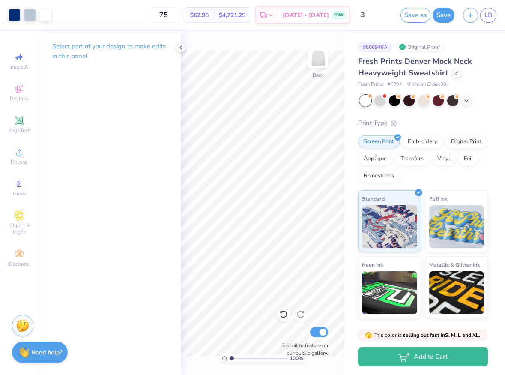
click at [487, 13] on div "Design Saved" at bounding box center [422, 26] width 152 height 39
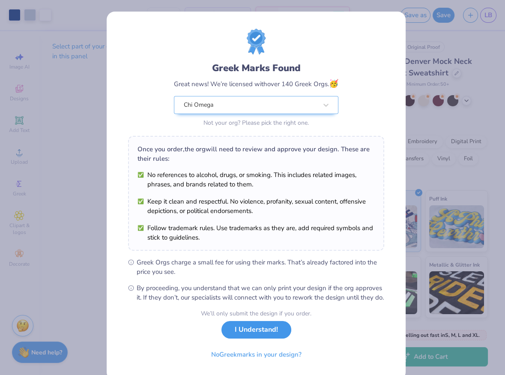
click at [268, 339] on button "I Understand!" at bounding box center [257, 330] width 70 height 18
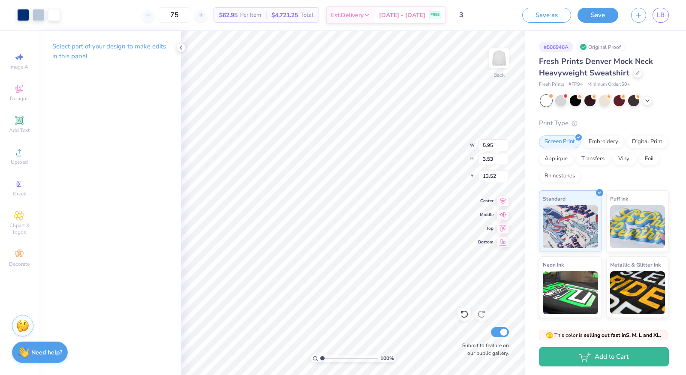
type input "6.70"
type input "3.98"
type input "13.14"
type input "5.14"
type input "3.05"
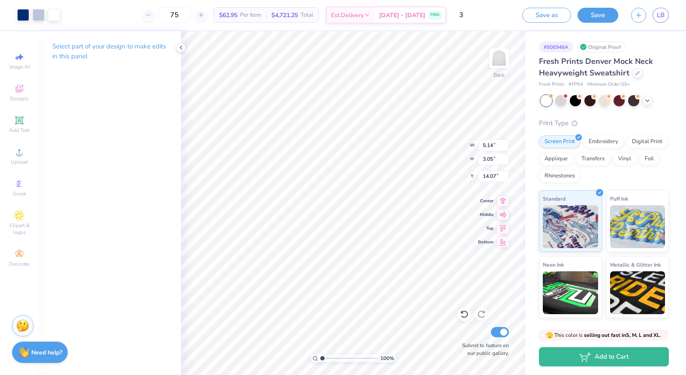
type input "13.73"
click at [599, 18] on button "Save" at bounding box center [597, 13] width 41 height 15
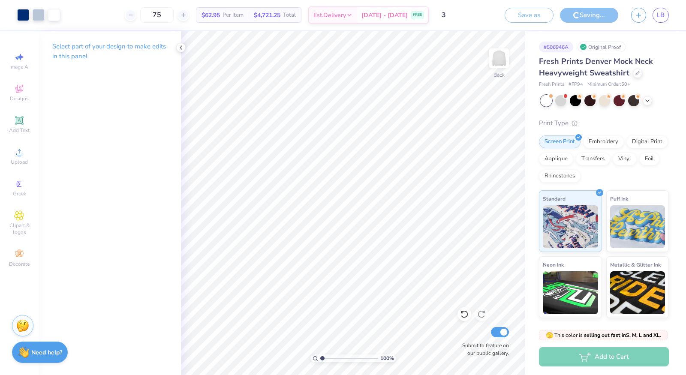
type textarea "x"
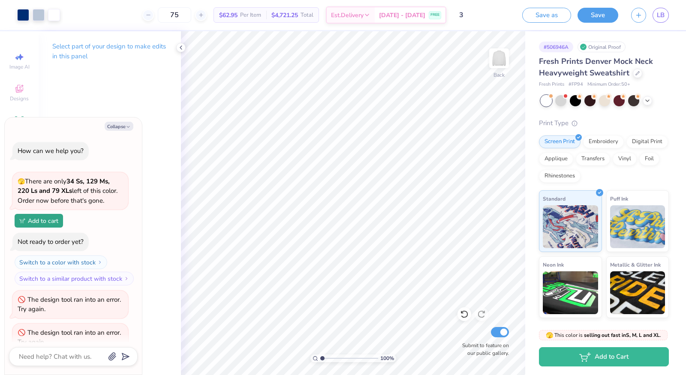
scroll to position [15, 0]
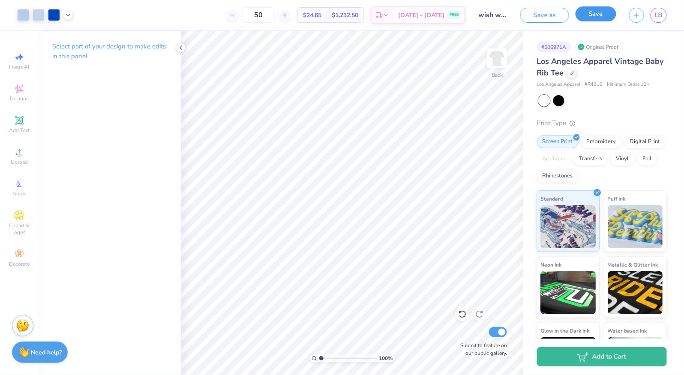
click at [594, 18] on button "Save" at bounding box center [596, 13] width 41 height 15
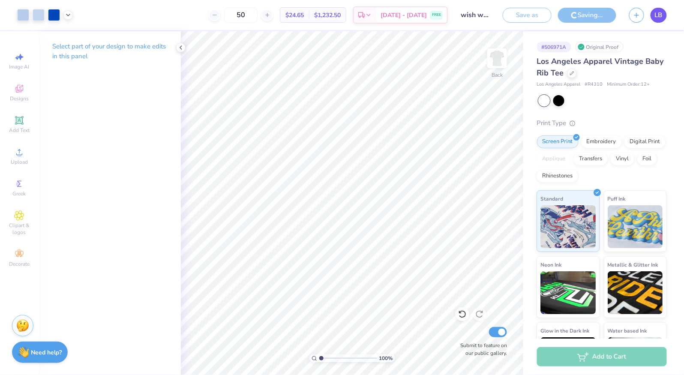
click at [658, 15] on span "LB" at bounding box center [659, 15] width 8 height 10
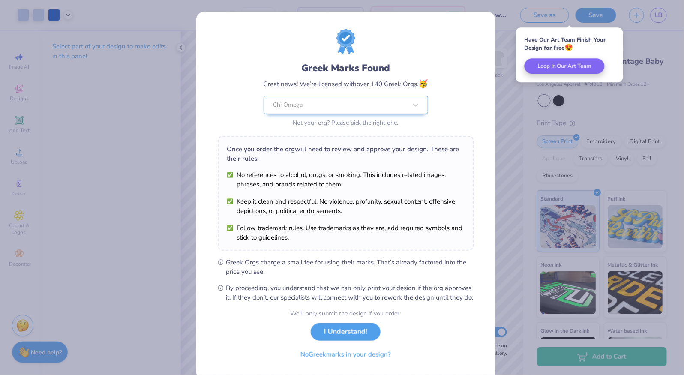
click at [344, 337] on button "I Understand!" at bounding box center [346, 332] width 70 height 18
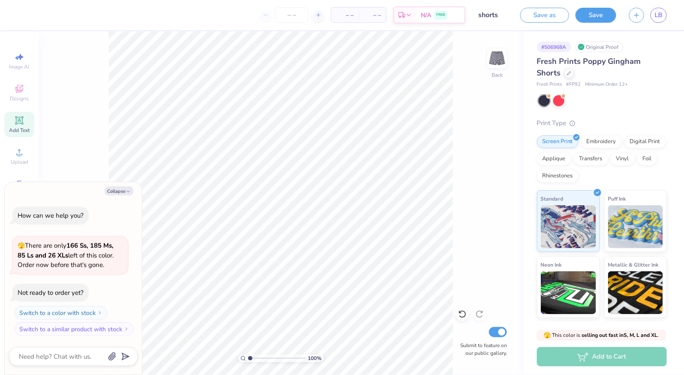
click at [20, 134] on span "Add Text" at bounding box center [19, 130] width 21 height 7
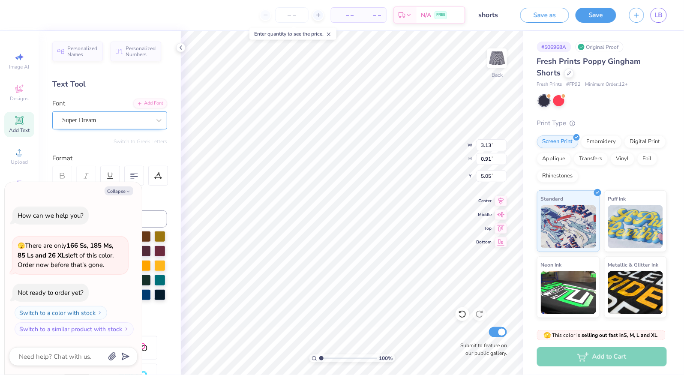
click at [100, 117] on div "Super Dream" at bounding box center [106, 120] width 90 height 13
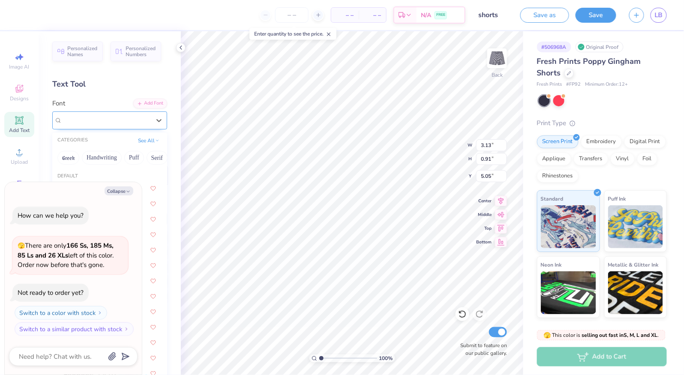
type textarea "x"
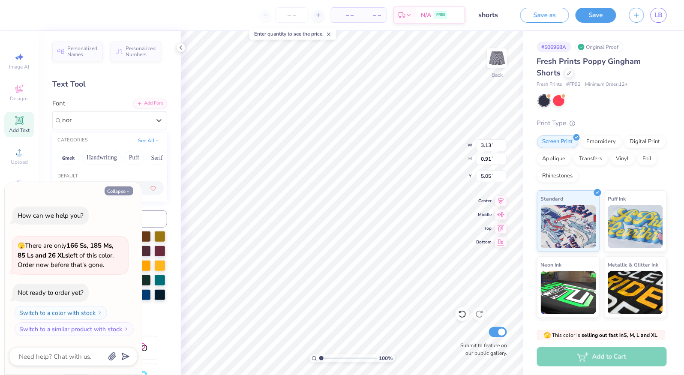
type input "nor"
type textarea "x"
click at [117, 189] on button "Collapse" at bounding box center [119, 190] width 29 height 9
type textarea "x"
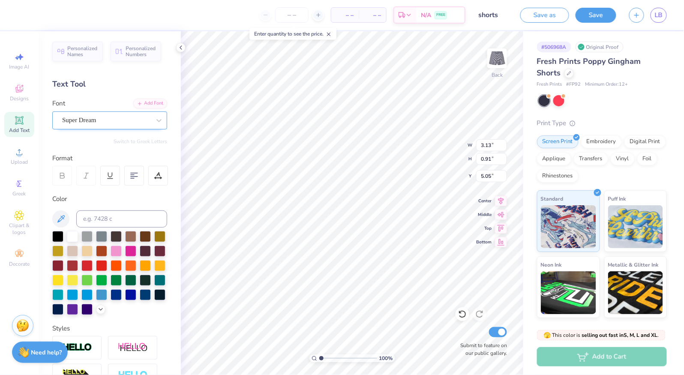
click at [108, 117] on div "Super Dream" at bounding box center [106, 120] width 90 height 13
click at [94, 190] on img at bounding box center [80, 189] width 34 height 6
type input "nor"
type input "2.44"
type input "1.04"
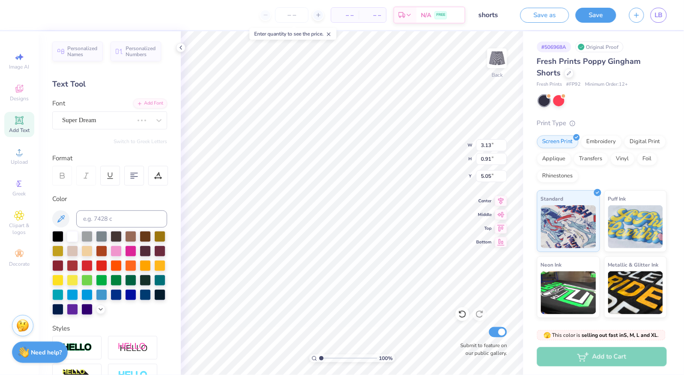
type input "4.98"
type textarea "2"
type textarea "1895"
type input "9.46"
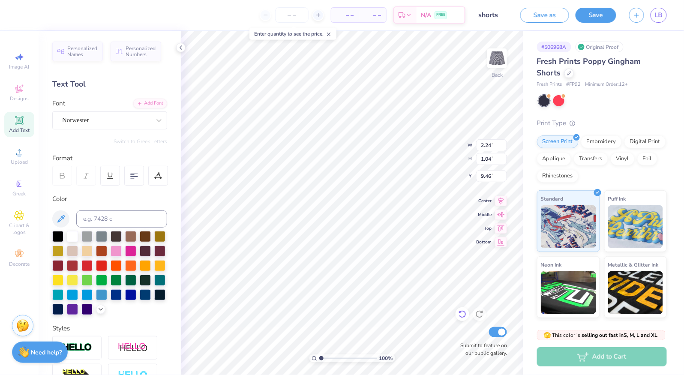
type input "4.61"
type input "2.13"
type input "8.37"
click at [114, 220] on input at bounding box center [121, 218] width 91 height 17
type input "537"
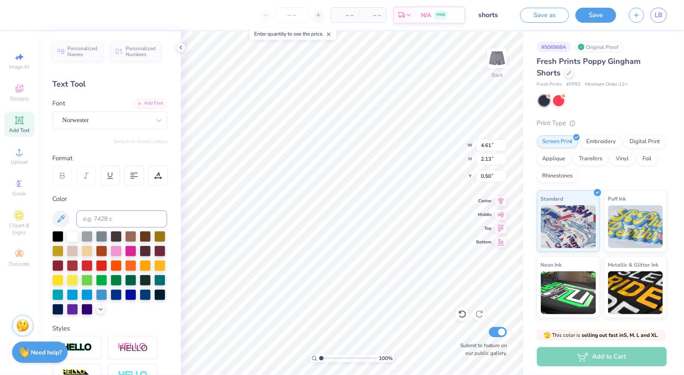
type input "8.37"
type textarea "chi o"
type input "8.49"
type input "4.61"
type input "2.13"
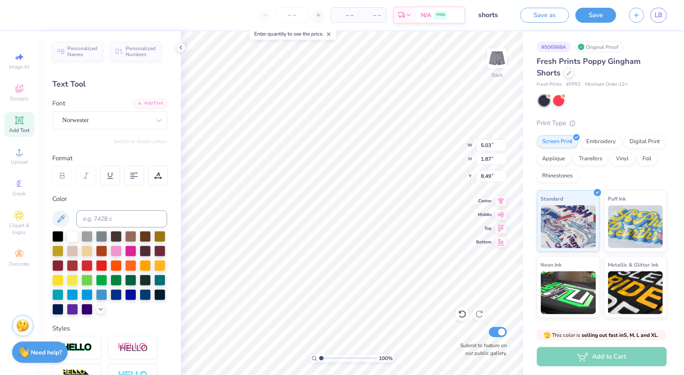
type input "0.50"
type input "2.78"
type input "1.29"
type input "0.50"
type input "9.07"
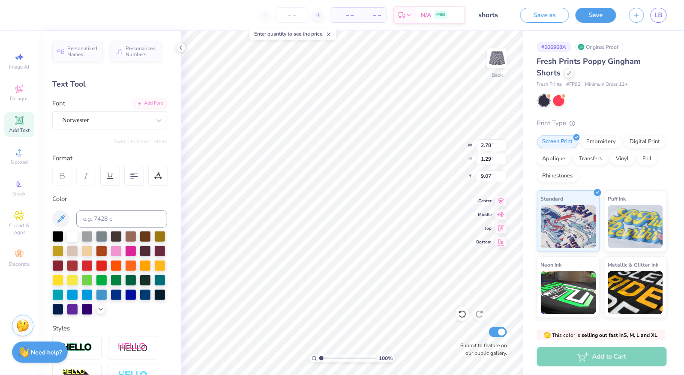
type textarea "5"
type textarea "o"
type textarea "Phi Beta"
type input "9.14"
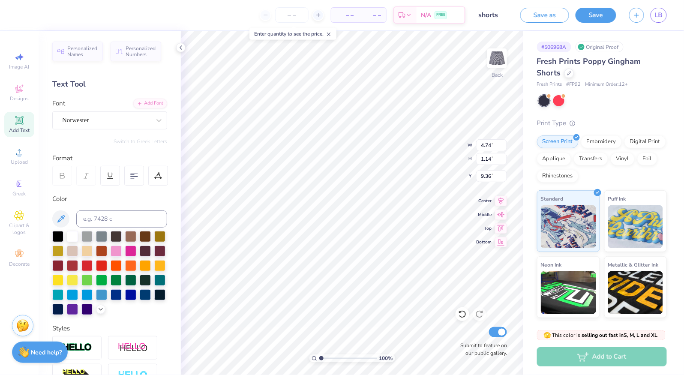
type input "4.74"
type input "1.14"
type input "9.36"
type textarea "a"
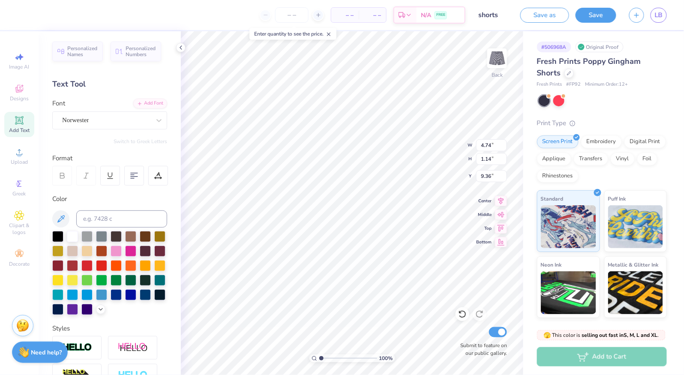
type textarea "C"
type textarea "CHI O"
type input "8.16"
type input "4.62"
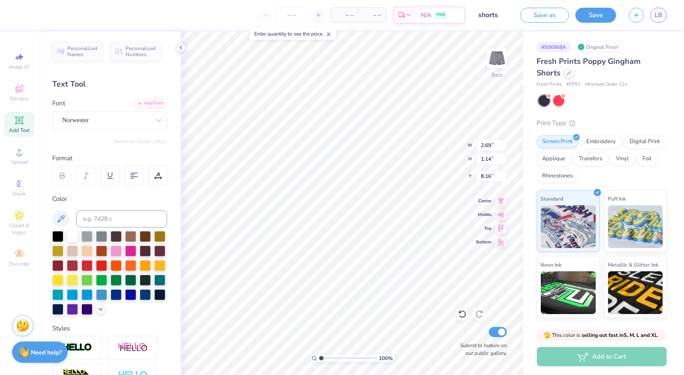
type input "1.96"
type input "7.72"
type input "4.04"
type input "1.71"
type input "3.22"
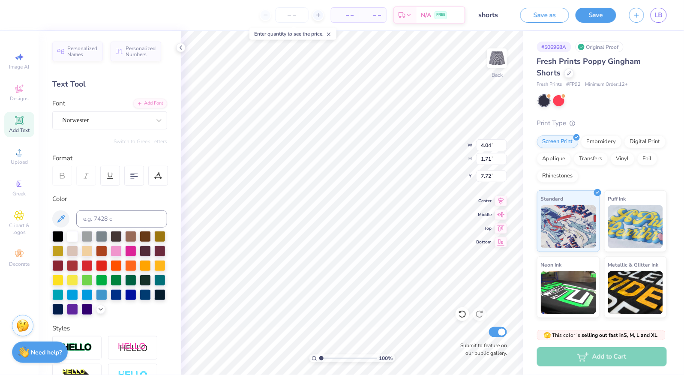
type input "1.37"
type input "9.13"
type textarea "C"
type textarea "phi beta"
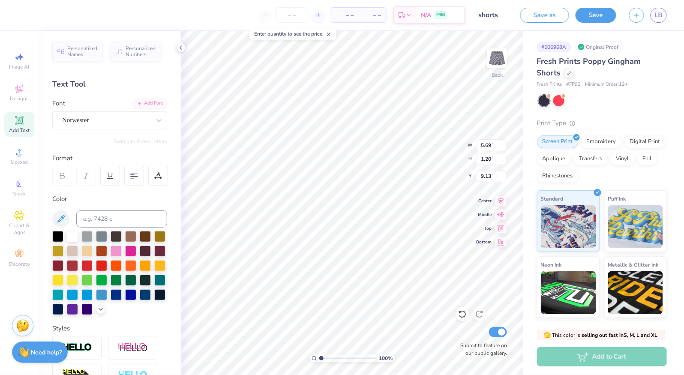
type input "5.69"
type input "1.20"
type input "9.22"
type input "3.03"
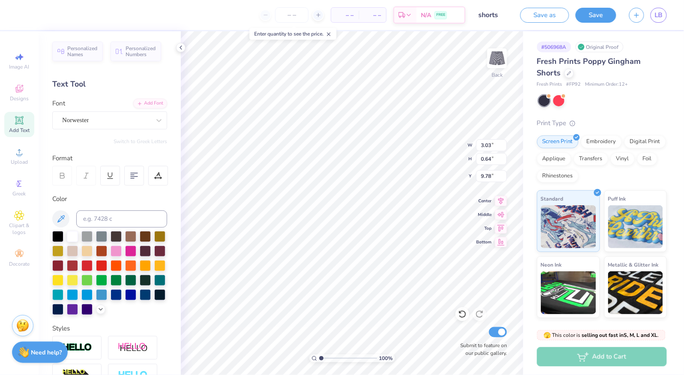
type input "0.64"
type input "9.19"
type input "2.07"
type input "0.44"
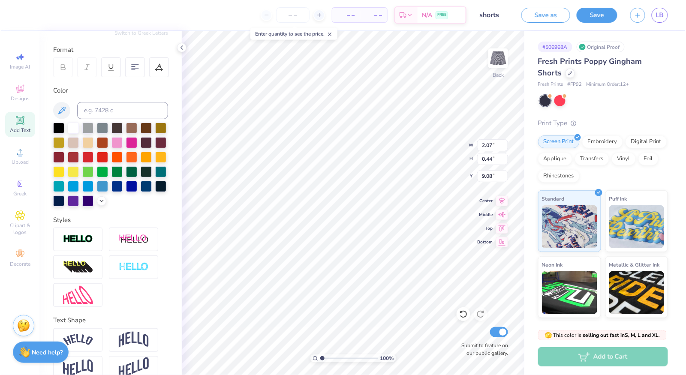
scroll to position [117, 0]
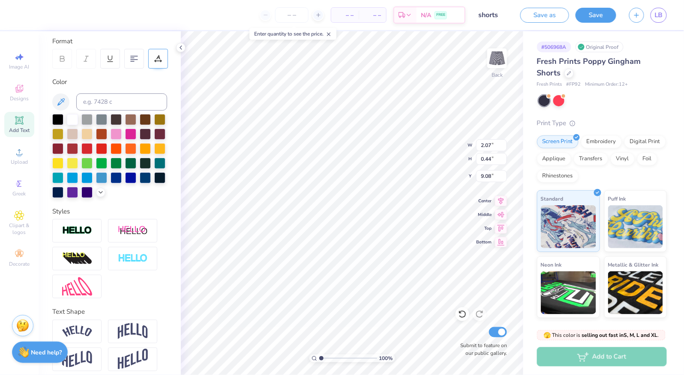
click at [158, 61] on icon at bounding box center [158, 59] width 8 height 8
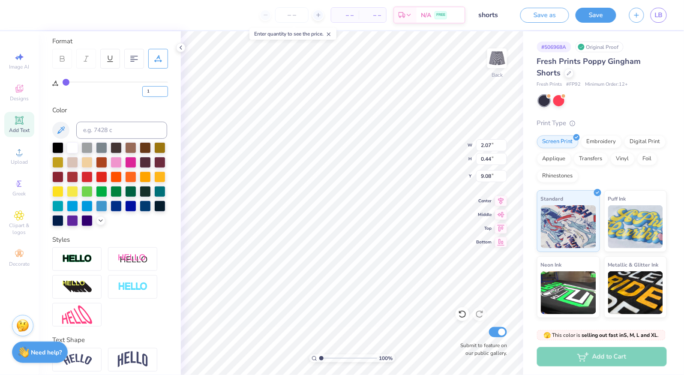
click at [165, 89] on input "1" at bounding box center [155, 91] width 26 height 11
click at [165, 89] on input "2" at bounding box center [155, 91] width 26 height 11
click at [165, 89] on input "3" at bounding box center [155, 91] width 26 height 11
click at [165, 89] on input "4" at bounding box center [155, 91] width 26 height 11
type input "5"
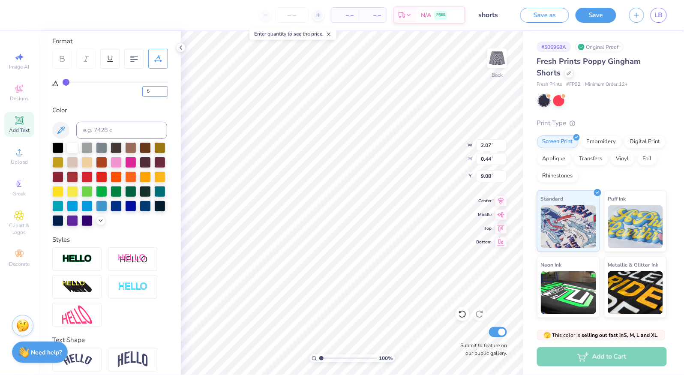
click at [165, 90] on input "5" at bounding box center [155, 91] width 26 height 11
type input "5"
click at [164, 101] on div "Personalized Names Personalized Numbers Text Tool Add Font Font Norwester Switc…" at bounding box center [110, 203] width 142 height 344
type input "2.29"
click at [165, 89] on input "6" at bounding box center [155, 91] width 26 height 11
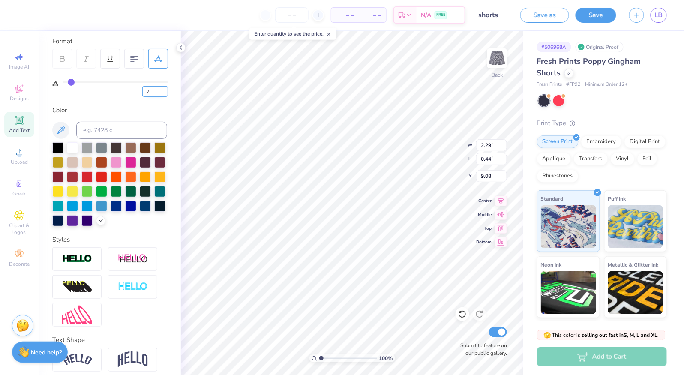
click at [165, 89] on input "7" at bounding box center [155, 91] width 26 height 11
click at [165, 89] on input "8" at bounding box center [155, 91] width 26 height 11
click at [165, 89] on input "9" at bounding box center [155, 91] width 26 height 11
click at [165, 89] on input "10" at bounding box center [155, 91] width 26 height 11
type input "11"
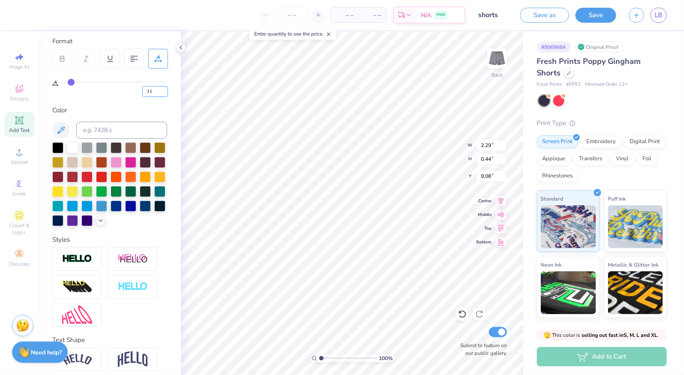
click at [165, 89] on input "11" at bounding box center [155, 91] width 26 height 11
type input "11"
type input "9.25"
click at [160, 89] on input "11" at bounding box center [155, 91] width 26 height 11
type input "16"
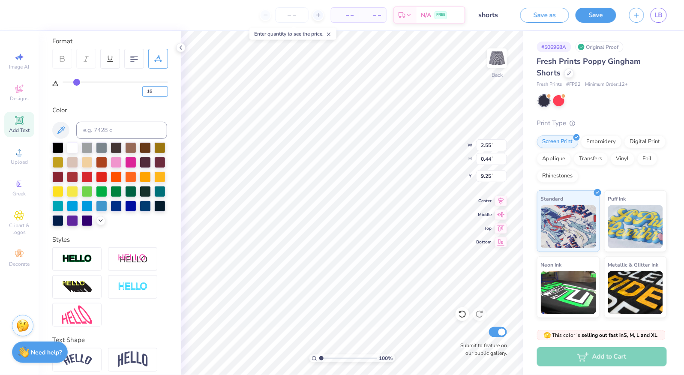
type input "16"
type input "2.77"
click at [161, 91] on input "15" at bounding box center [155, 91] width 26 height 11
type input "1"
type input "20"
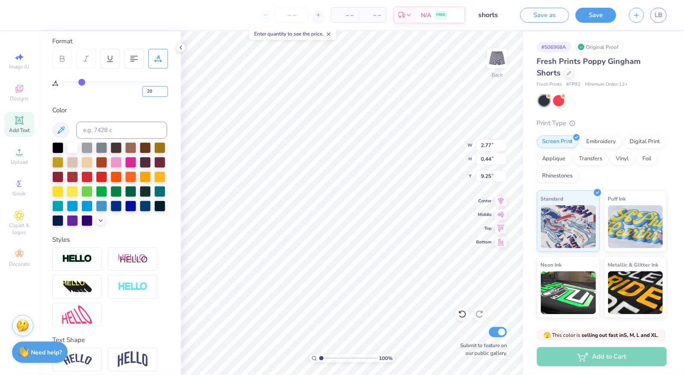
type input "20"
type input "2.95"
click at [165, 90] on input "21" at bounding box center [155, 91] width 26 height 11
click at [166, 90] on input "22" at bounding box center [155, 91] width 26 height 11
type input "23"
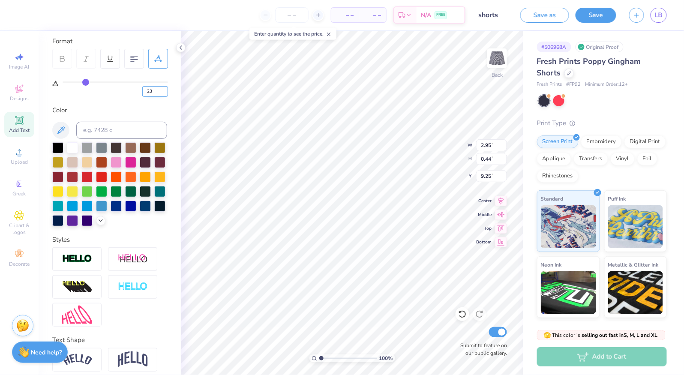
click at [166, 90] on input "23" at bounding box center [155, 91] width 26 height 11
type input "23"
type input "3.18"
type input "0.45"
type input "9.24"
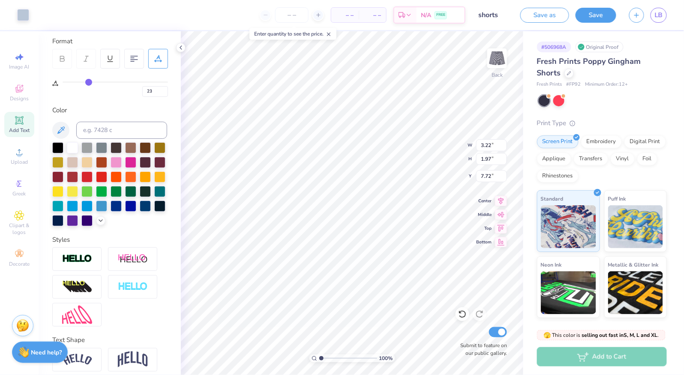
type input "7.94"
type input "7.83"
click at [596, 14] on button "Save" at bounding box center [596, 13] width 41 height 15
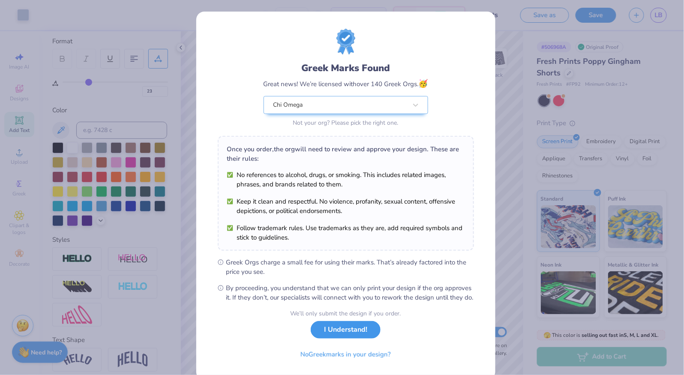
click at [359, 335] on button "I Understand!" at bounding box center [346, 330] width 70 height 18
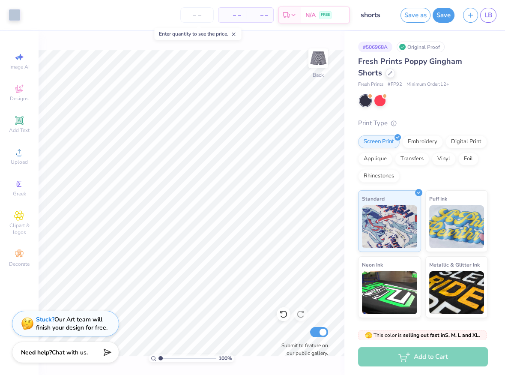
click at [377, 14] on input "shorts" at bounding box center [376, 14] width 42 height 17
click at [406, 17] on button "Save as" at bounding box center [416, 13] width 30 height 15
click at [382, 15] on input "shorts" at bounding box center [366, 14] width 42 height 17
drag, startPoint x: 370, startPoint y: 15, endPoint x: 349, endPoint y: 15, distance: 20.6
click at [348, 15] on input "shorts" at bounding box center [366, 14] width 42 height 17
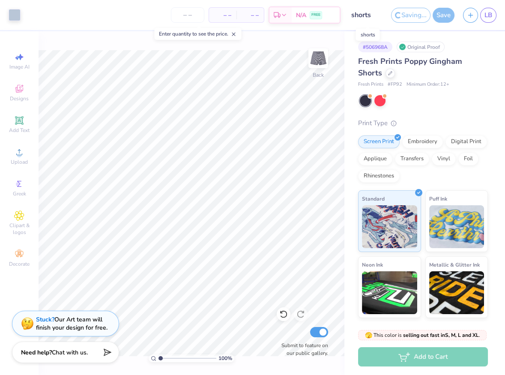
click at [369, 16] on input "shorts" at bounding box center [366, 14] width 42 height 17
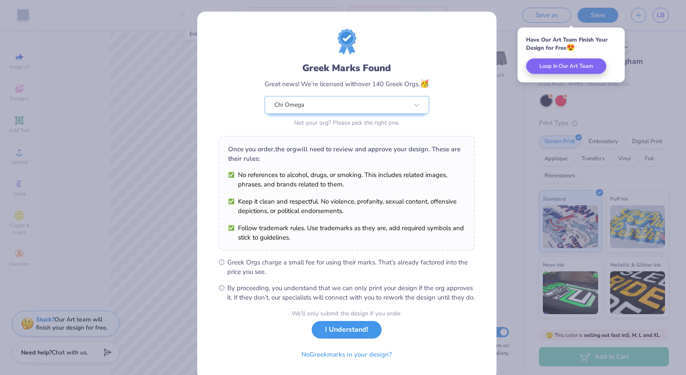
click at [340, 334] on button "I Understand!" at bounding box center [347, 330] width 70 height 18
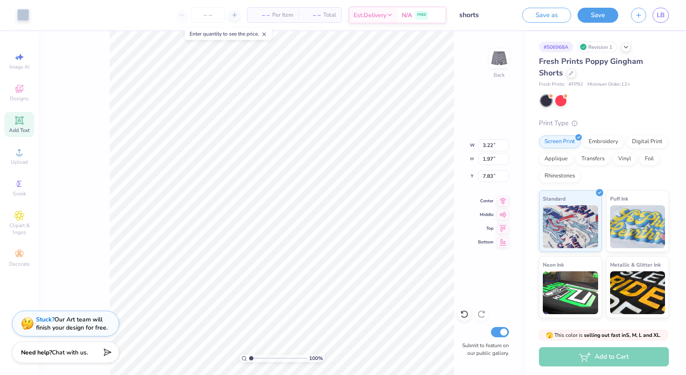
click at [20, 122] on icon at bounding box center [19, 120] width 6 height 6
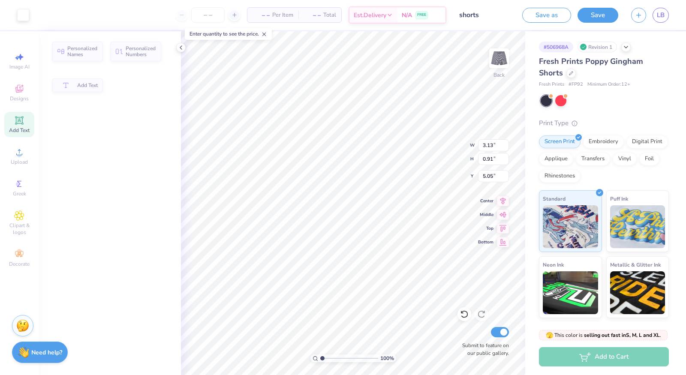
type input "3.13"
type input "0.91"
type input "5.05"
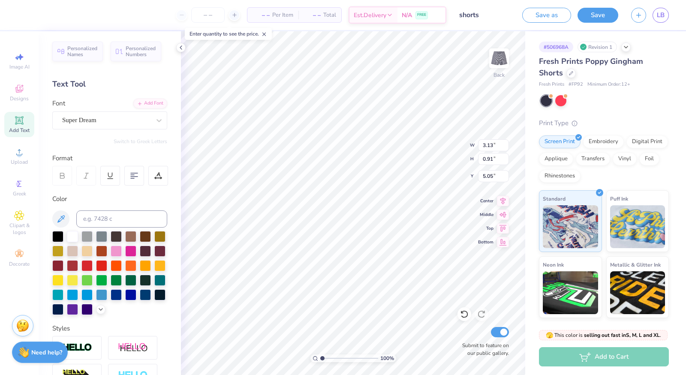
scroll to position [7, 1]
type textarea "T"
click at [180, 256] on div "Art colors – – Per Item – – Total Est. Delivery N/A FREE Design Title shorts Sa…" at bounding box center [343, 187] width 686 height 375
click at [111, 300] on div at bounding box center [116, 294] width 11 height 11
click at [125, 300] on div at bounding box center [130, 294] width 11 height 11
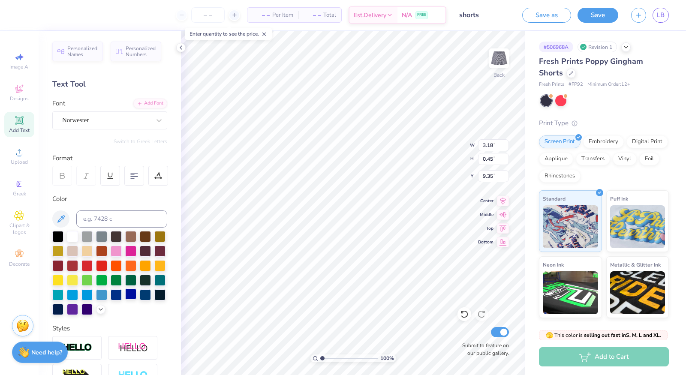
click at [125, 300] on div at bounding box center [130, 294] width 11 height 11
click at [111, 300] on div at bounding box center [116, 294] width 11 height 11
click at [96, 300] on div at bounding box center [101, 294] width 11 height 11
click at [96, 313] on div at bounding box center [100, 308] width 9 height 9
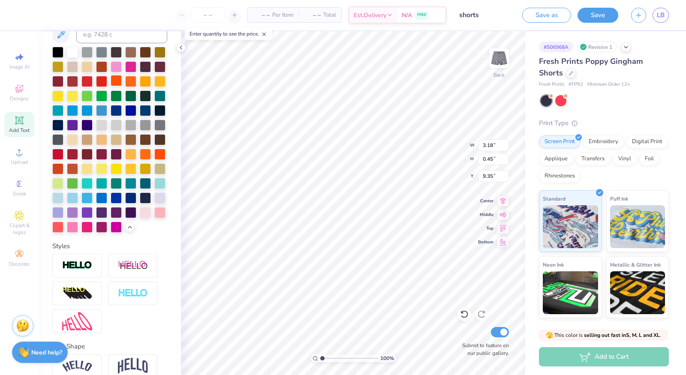
scroll to position [188, 0]
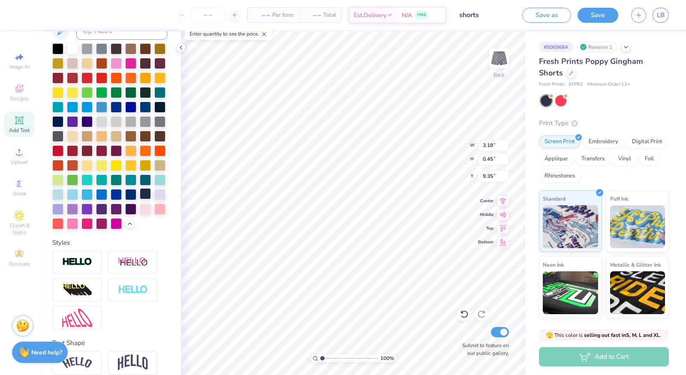
click at [84, 228] on div at bounding box center [109, 136] width 115 height 186
click at [140, 199] on div at bounding box center [145, 193] width 11 height 11
click at [125, 199] on div at bounding box center [130, 193] width 11 height 11
click at [111, 199] on div at bounding box center [116, 193] width 11 height 11
click at [107, 199] on div at bounding box center [101, 193] width 11 height 11
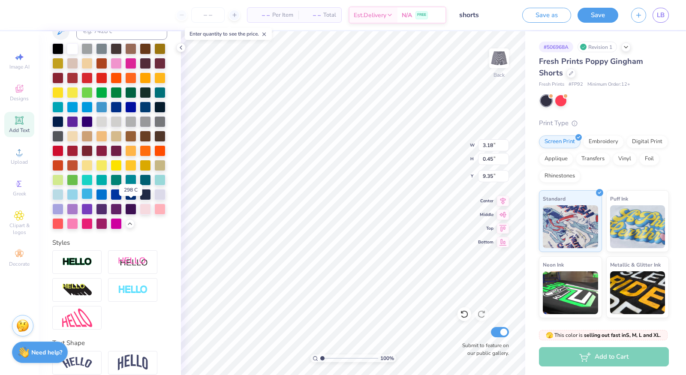
click at [93, 199] on div at bounding box center [86, 193] width 11 height 11
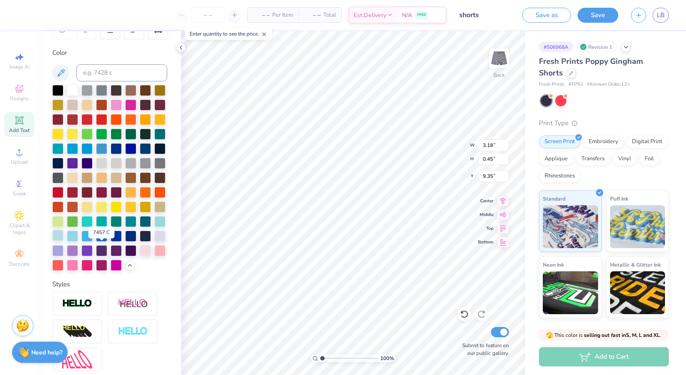
scroll to position [146, 0]
click at [154, 168] on div at bounding box center [159, 162] width 11 height 11
click at [466, 310] on div at bounding box center [464, 314] width 14 height 14
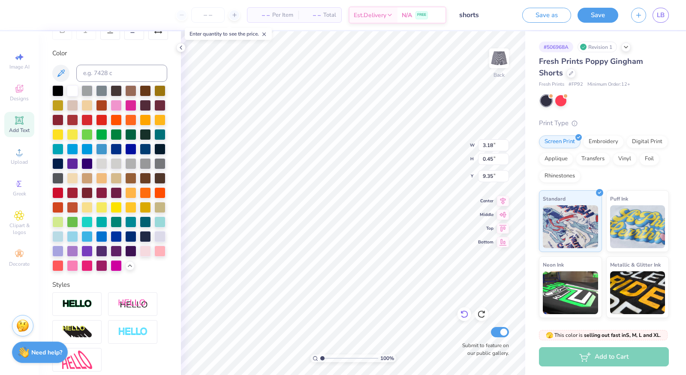
click at [466, 310] on div at bounding box center [464, 314] width 14 height 14
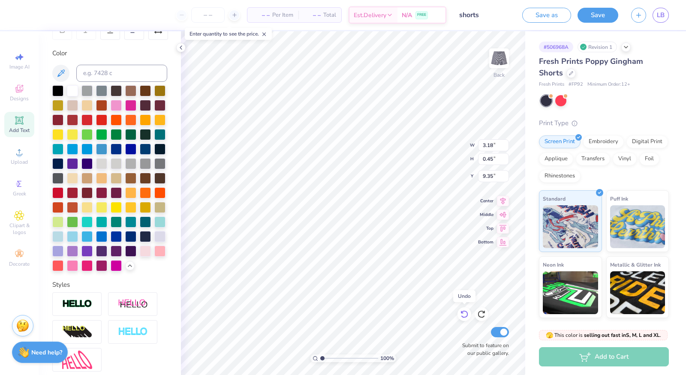
click at [466, 310] on div at bounding box center [464, 314] width 14 height 14
click at [483, 313] on icon at bounding box center [484, 312] width 2 height 2
